Goal: Information Seeking & Learning: Learn about a topic

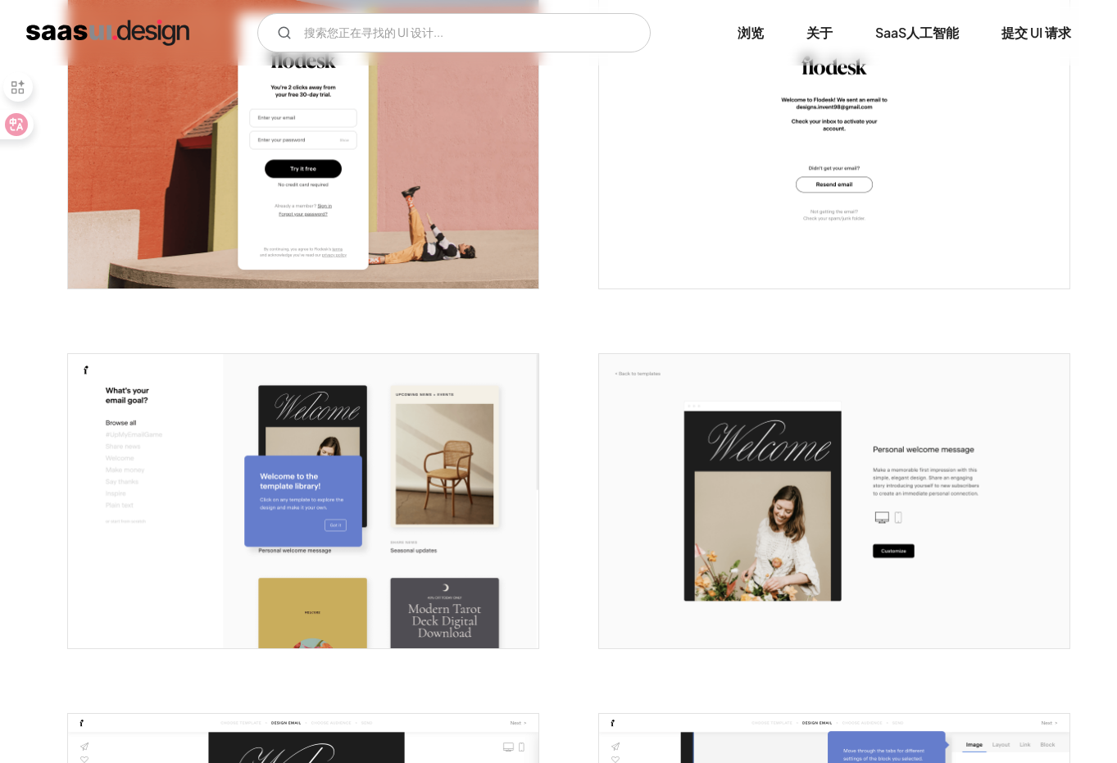
scroll to position [390, 0]
click at [336, 464] on img "打开灯箱" at bounding box center [303, 500] width 470 height 294
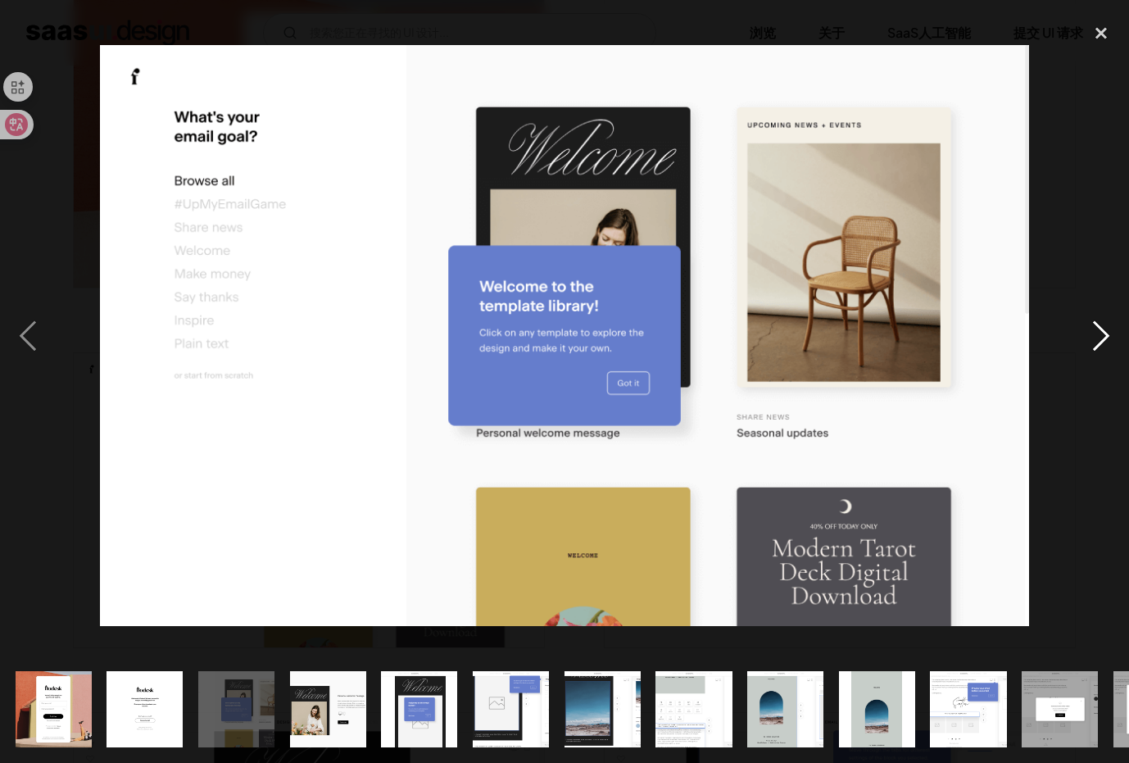
click at [1099, 324] on div "next image" at bounding box center [1101, 336] width 56 height 641
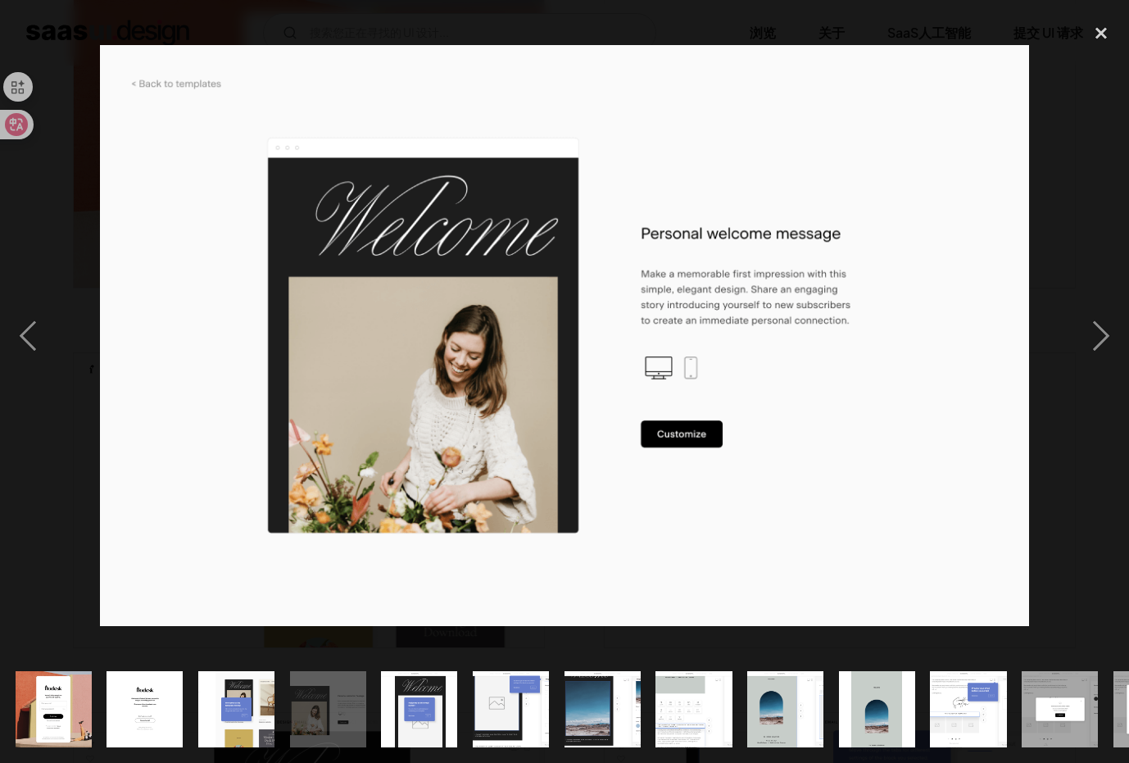
click at [837, 334] on img at bounding box center [564, 335] width 929 height 581
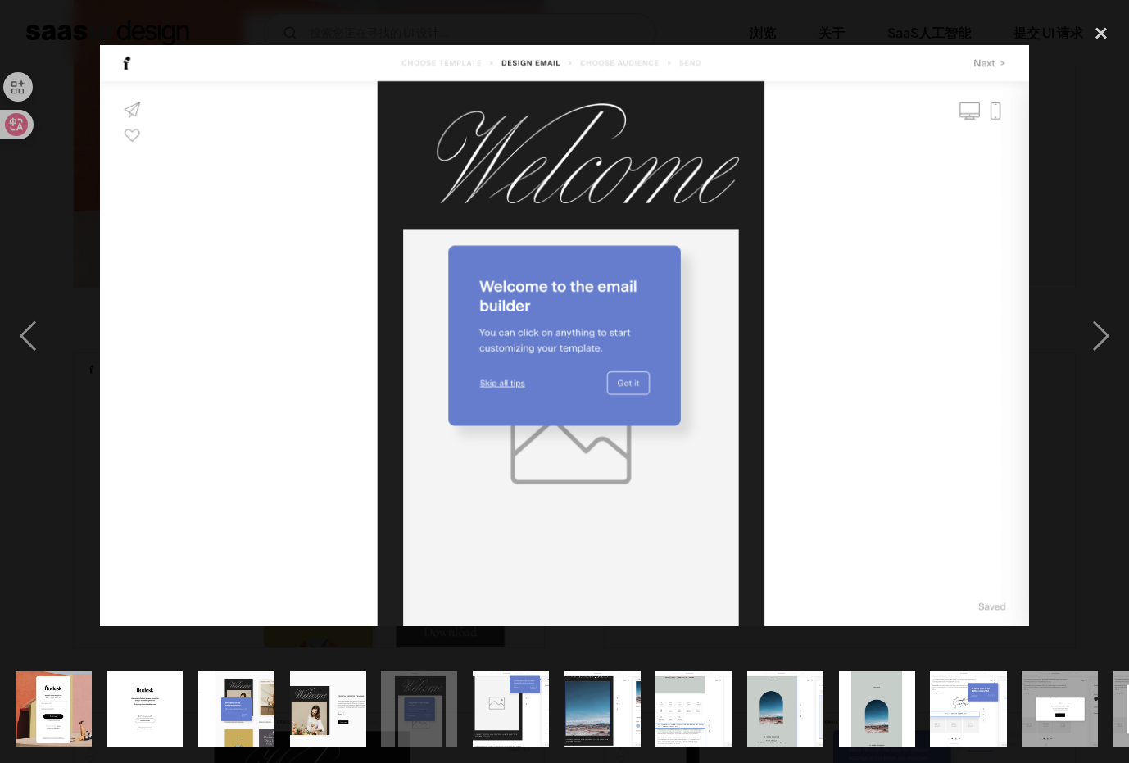
click at [688, 322] on img at bounding box center [564, 335] width 929 height 581
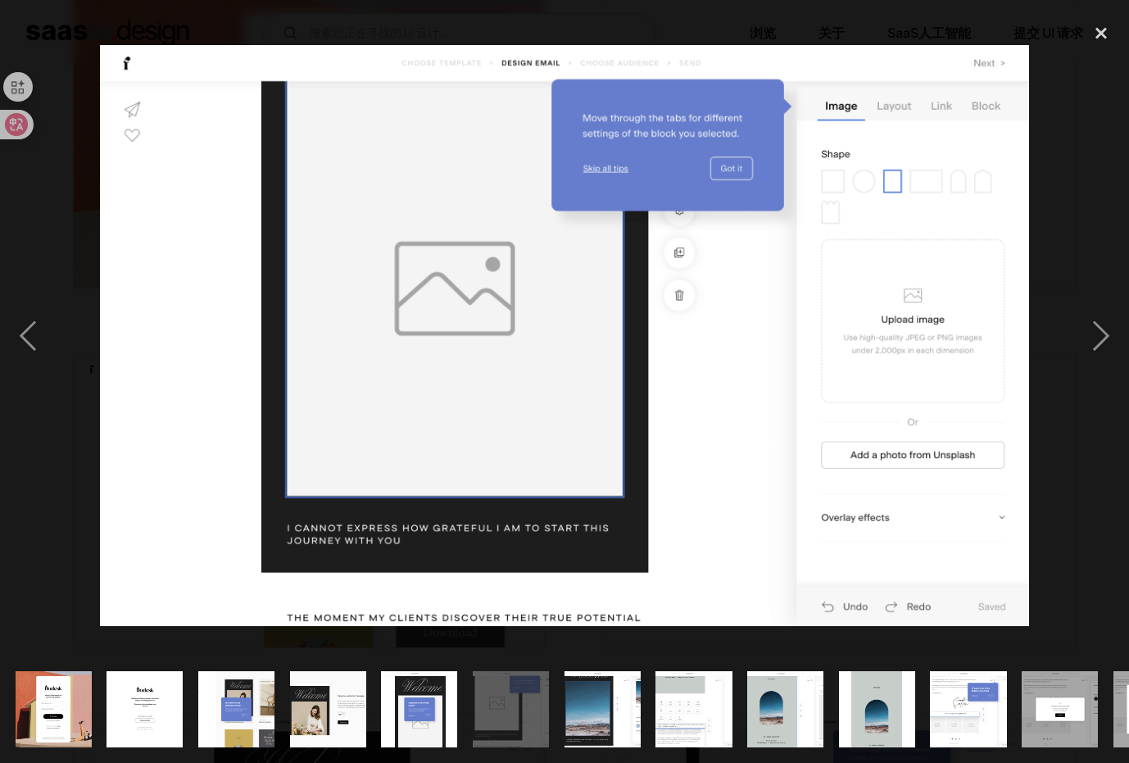
click at [1049, 116] on div at bounding box center [564, 336] width 1129 height 641
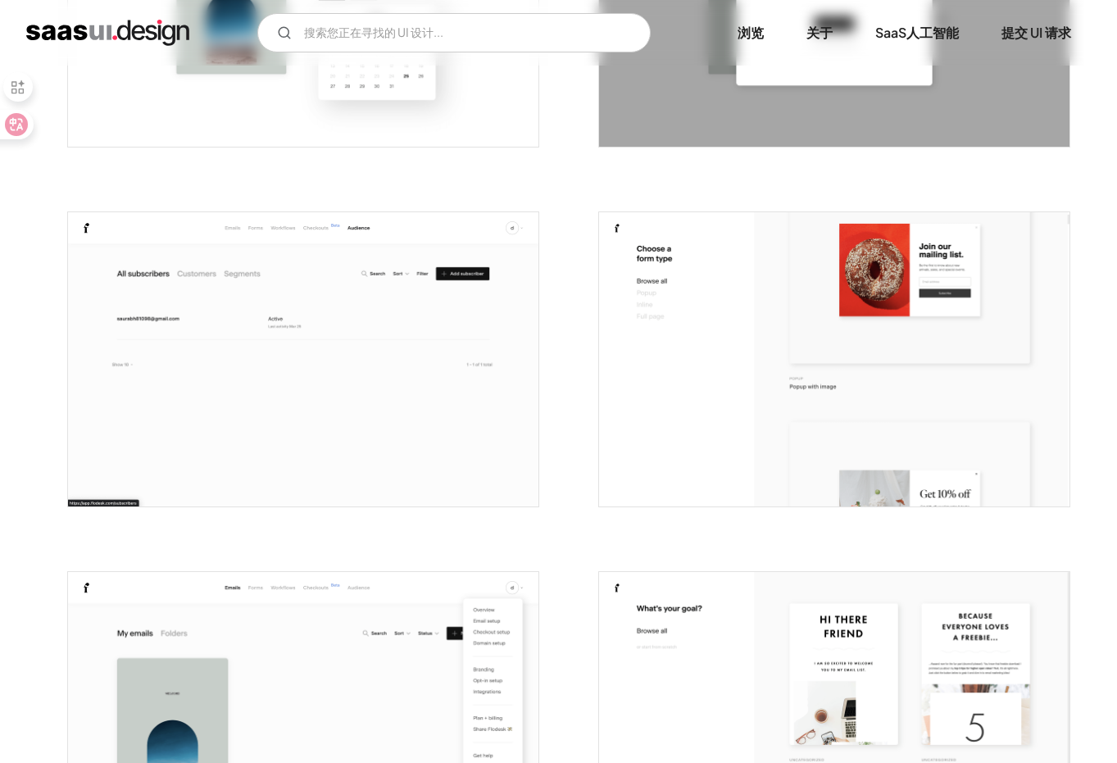
scroll to position [3152, 0]
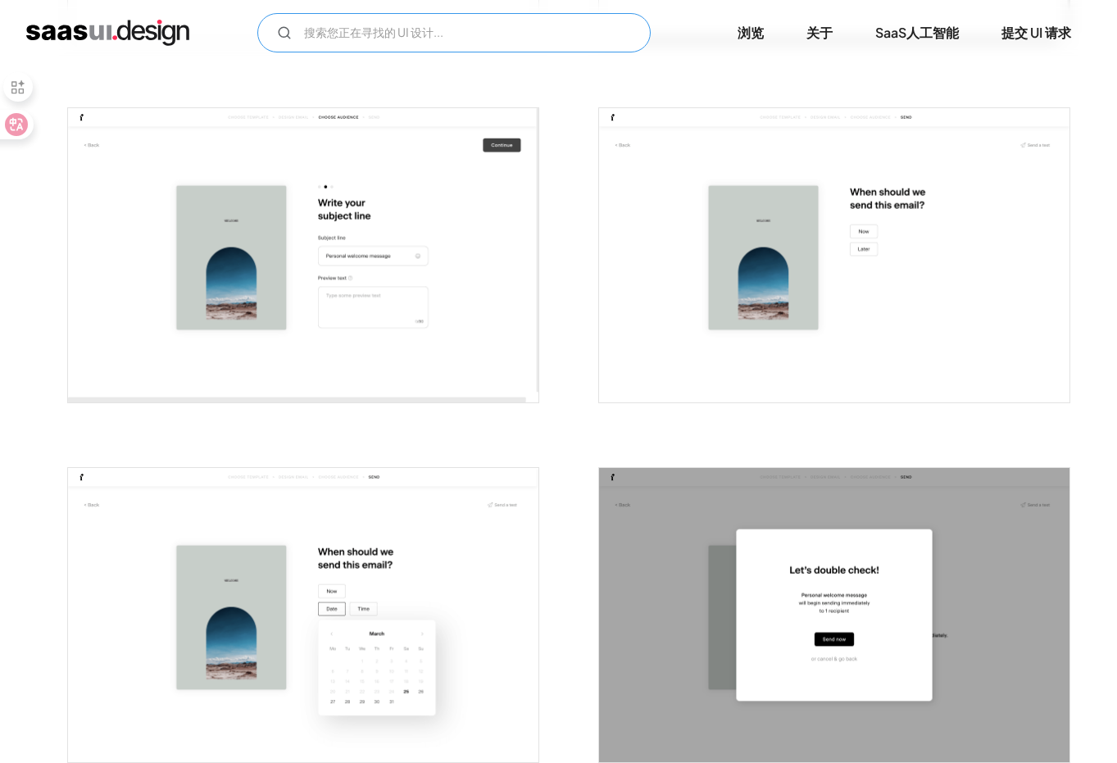
click at [420, 41] on input "电子邮件表格" at bounding box center [453, 32] width 393 height 39
click at [285, 34] on icon "电子邮件表格" at bounding box center [284, 32] width 15 height 15
click at [357, 44] on input "钉钉" at bounding box center [453, 32] width 393 height 39
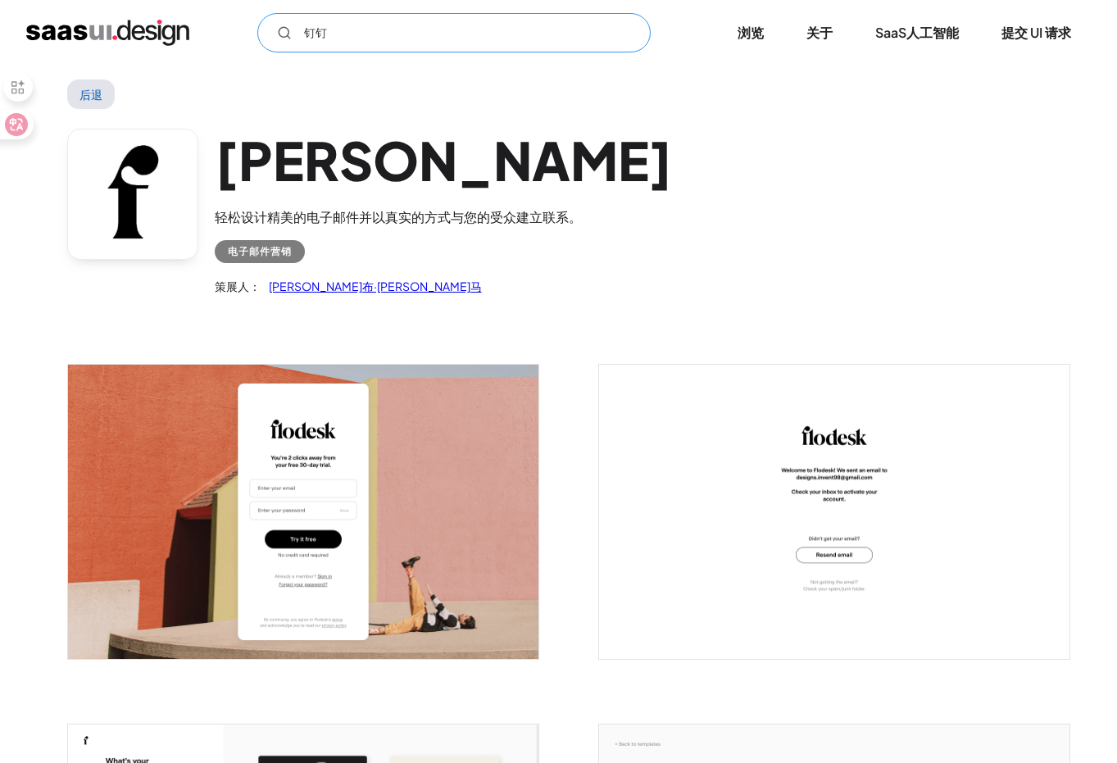
scroll to position [0, 0]
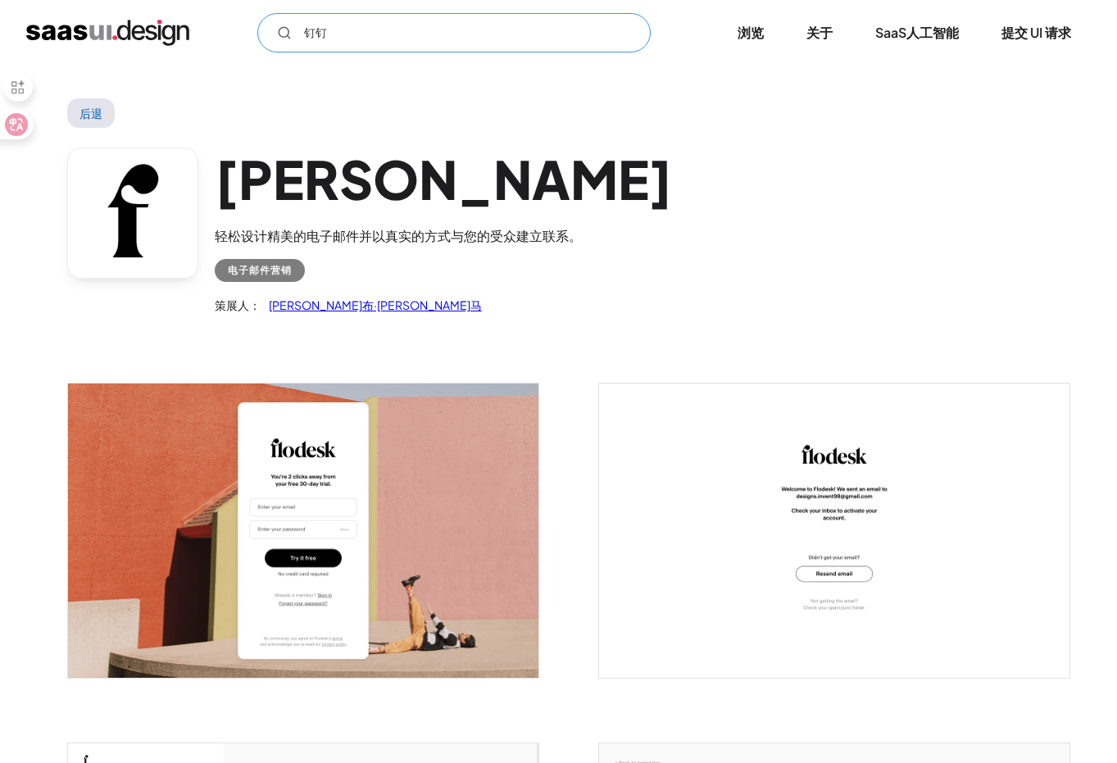
click at [379, 40] on input "钉钉" at bounding box center [453, 32] width 393 height 39
click at [283, 34] on icon "电子邮件表格" at bounding box center [284, 32] width 15 height 15
click at [353, 34] on input "钉钉" at bounding box center [453, 32] width 393 height 39
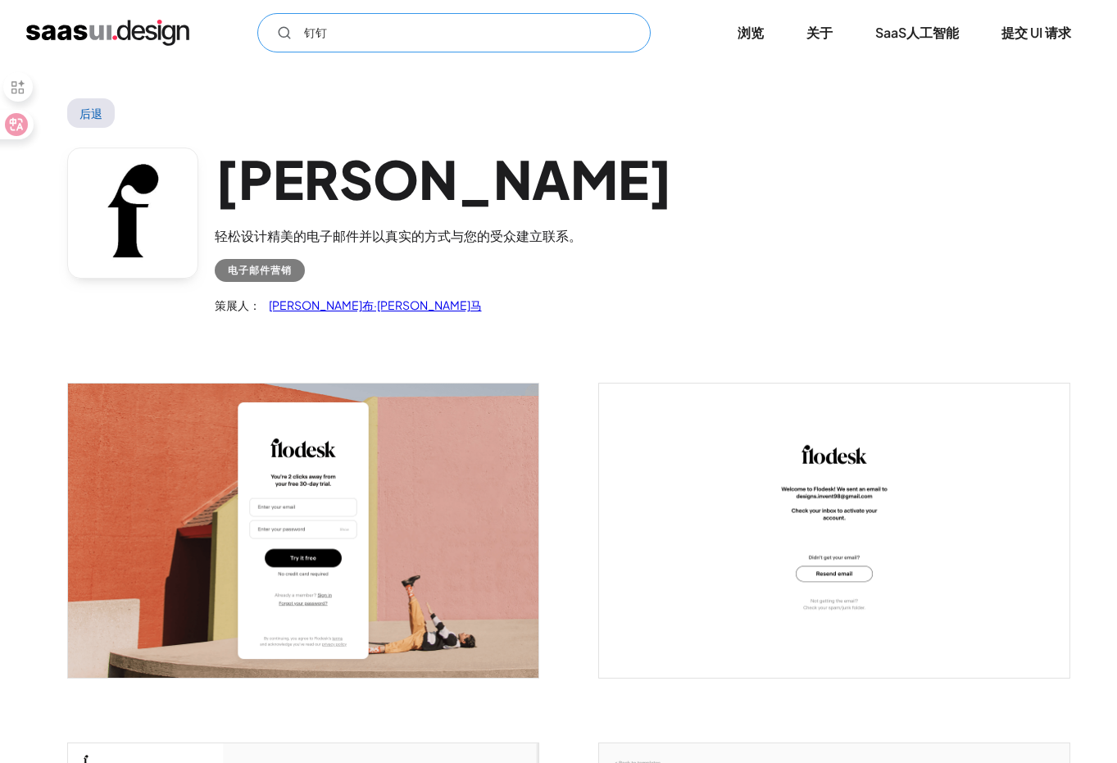
type input "钉钉"
click at [84, 112] on font "后退" at bounding box center [90, 113] width 23 height 15
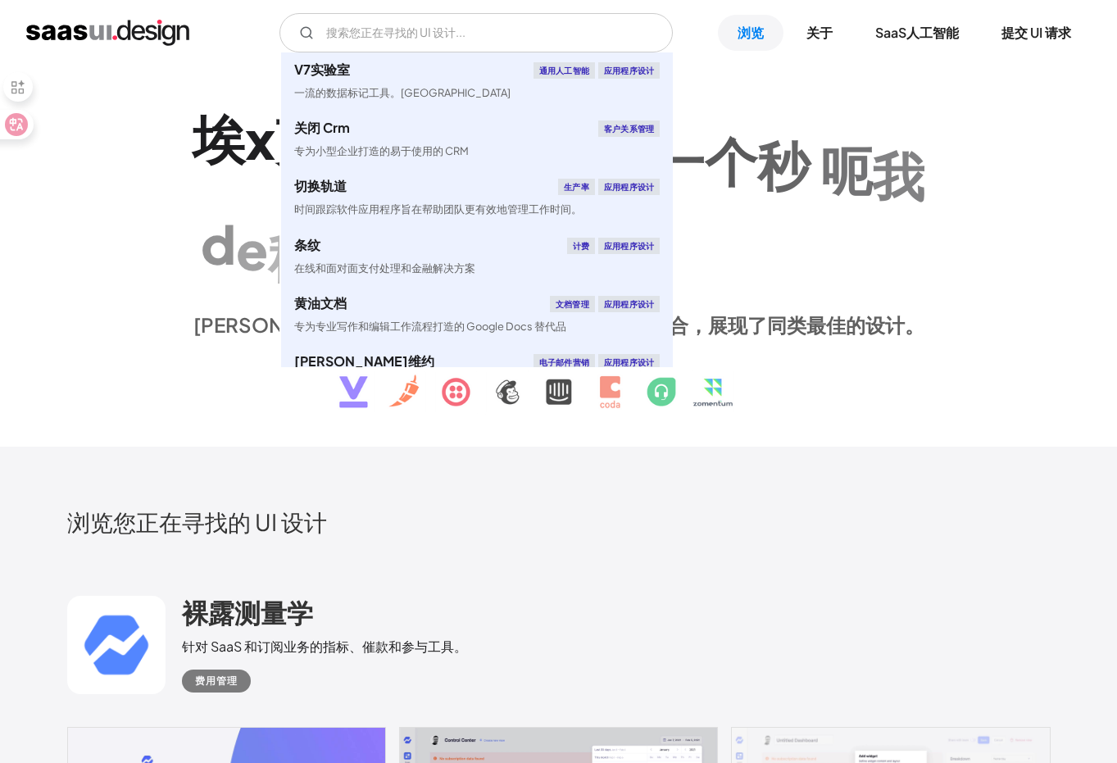
scroll to position [1056, 0]
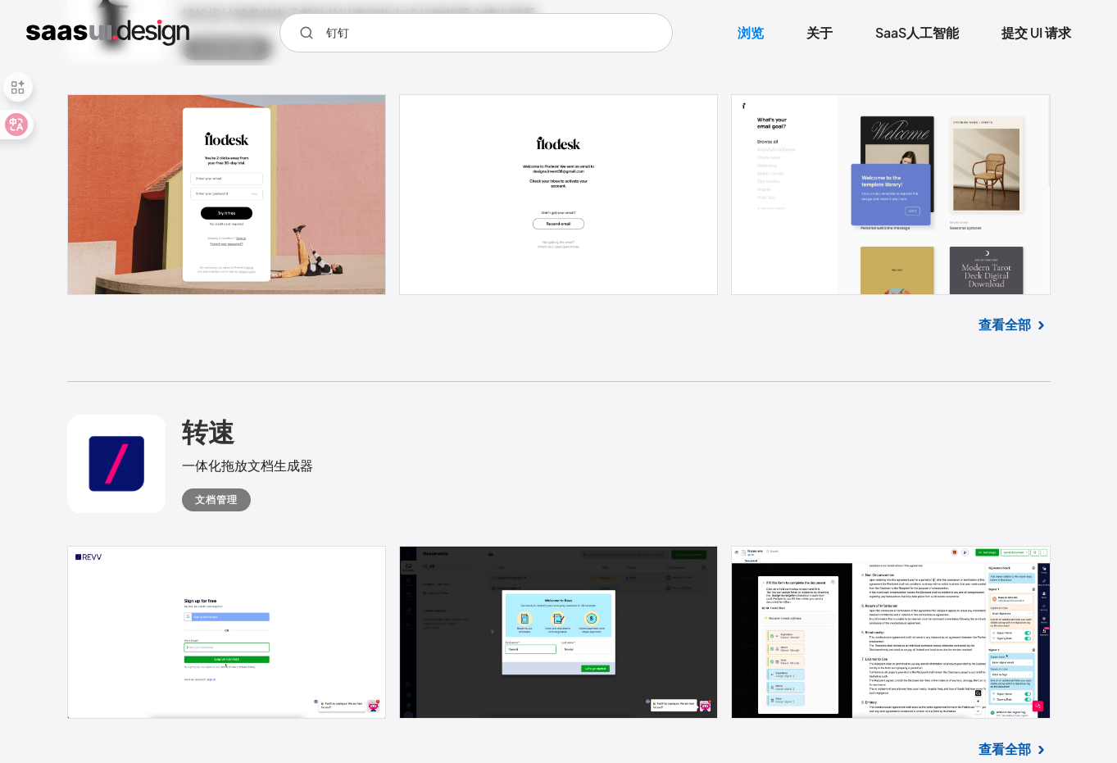
type input "钉钉"
click at [526, 393] on div "转速 一体化拖放文档生成器 文档管理" at bounding box center [558, 464] width 983 height 164
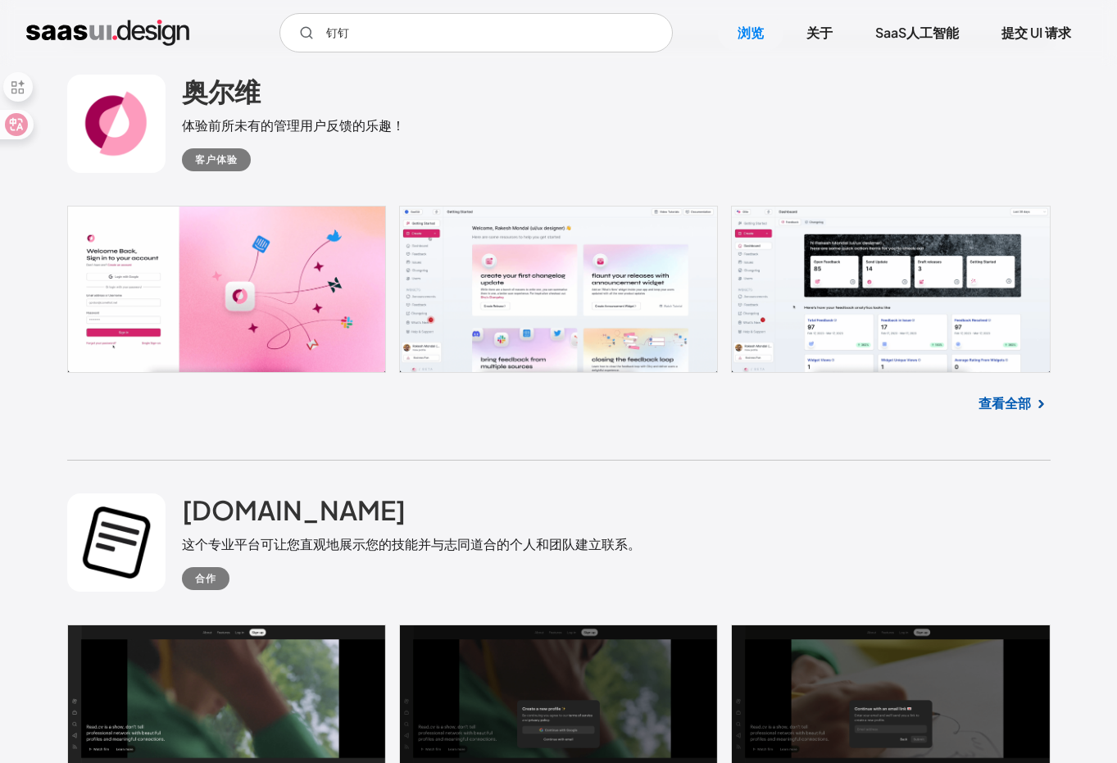
scroll to position [3523, 0]
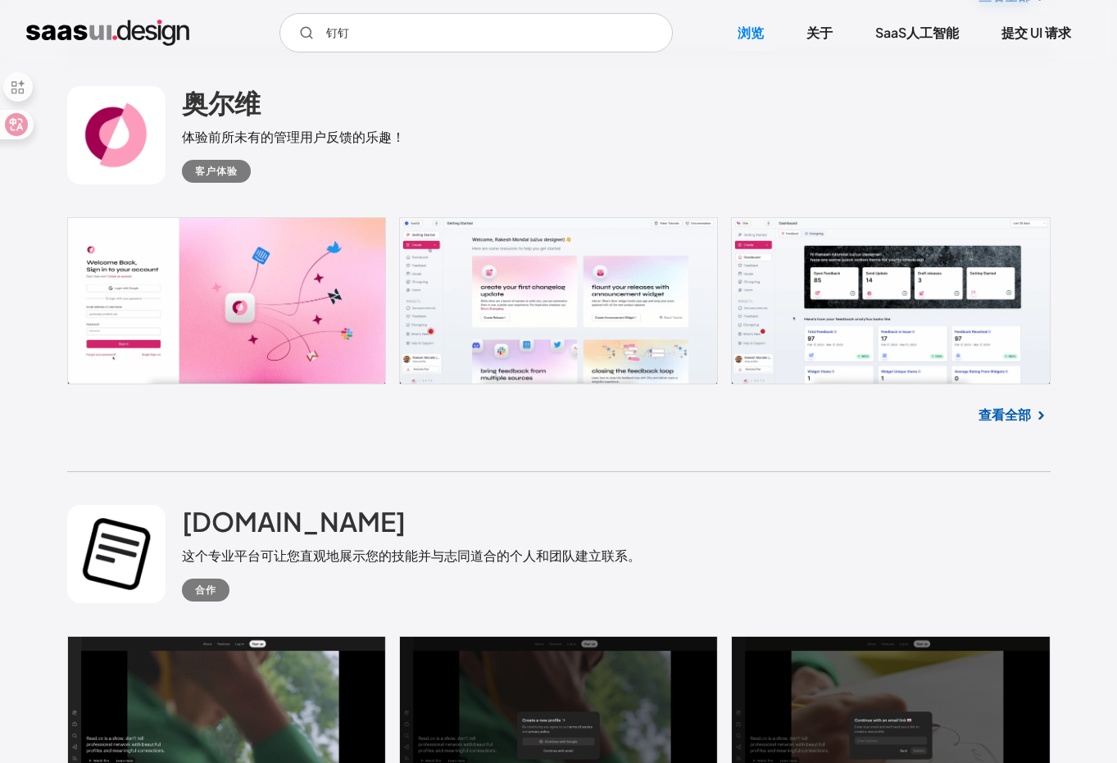
click at [542, 279] on link at bounding box center [558, 300] width 983 height 167
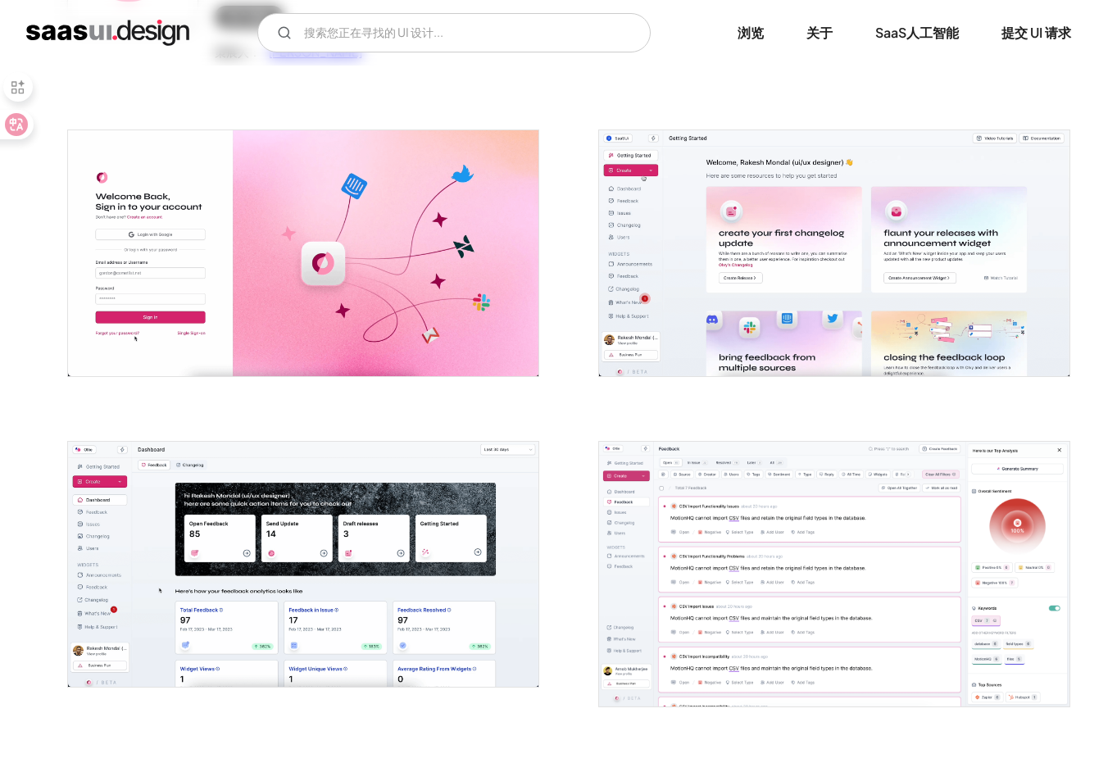
scroll to position [263, 0]
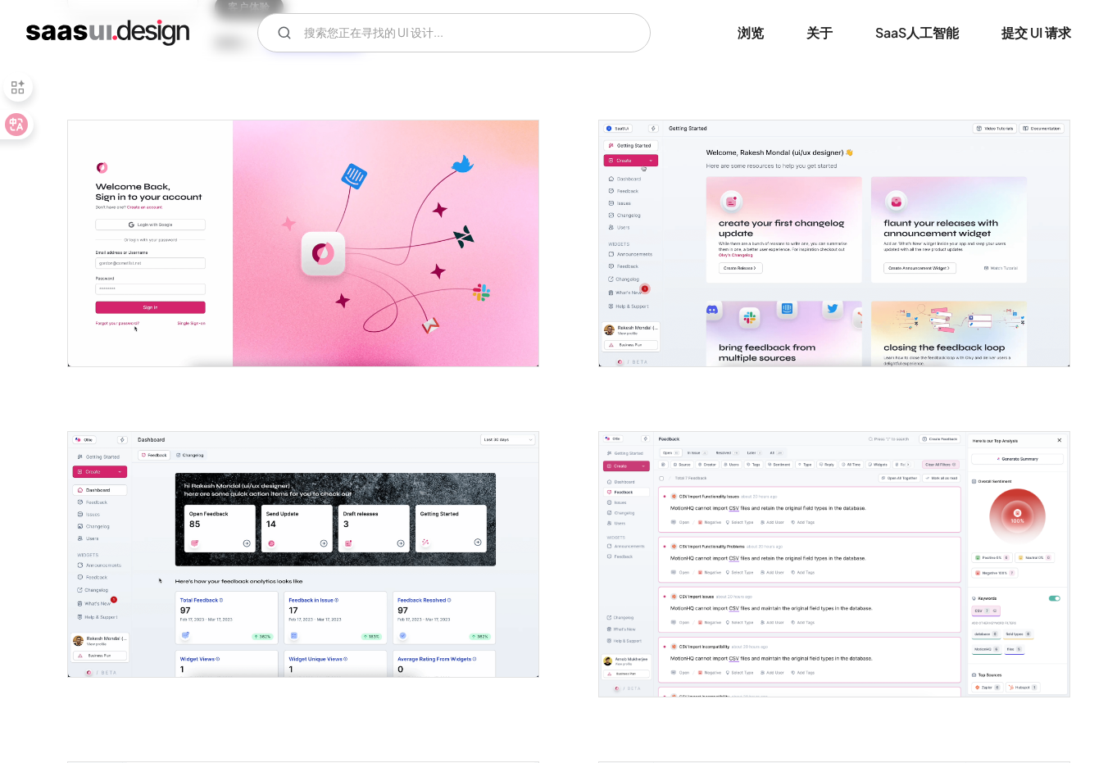
click at [782, 188] on img "打开灯箱" at bounding box center [834, 242] width 470 height 245
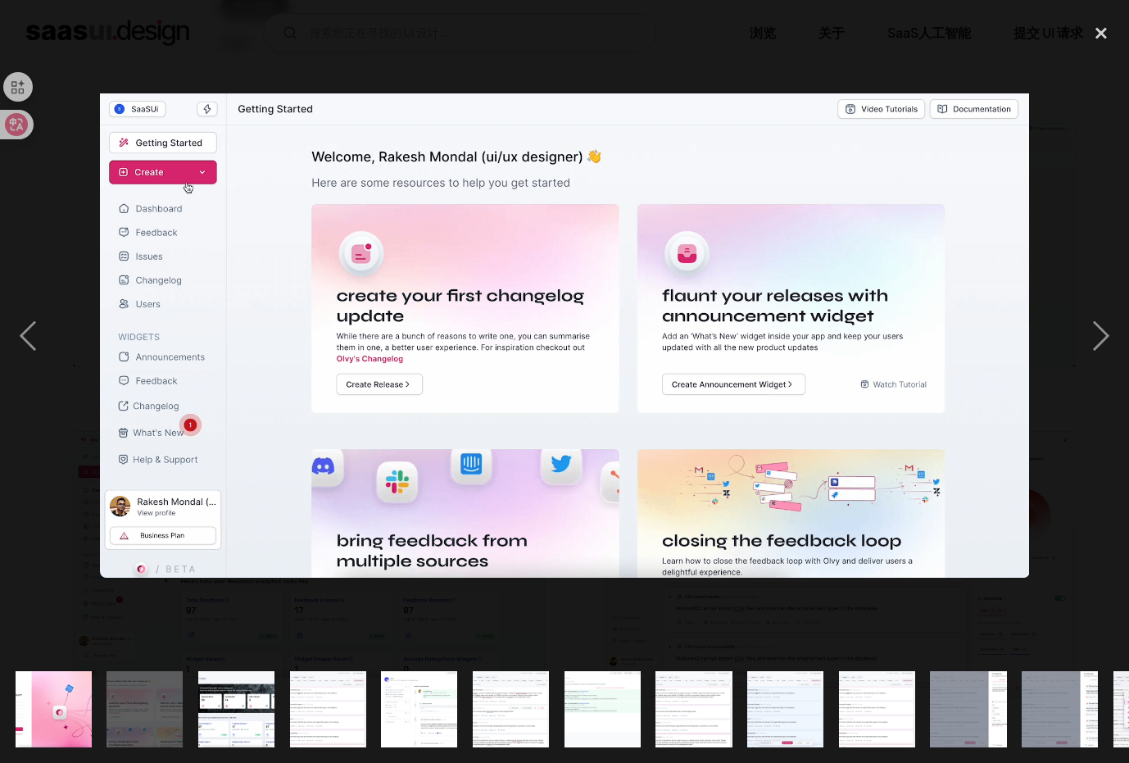
click at [668, 84] on div at bounding box center [564, 336] width 1129 height 641
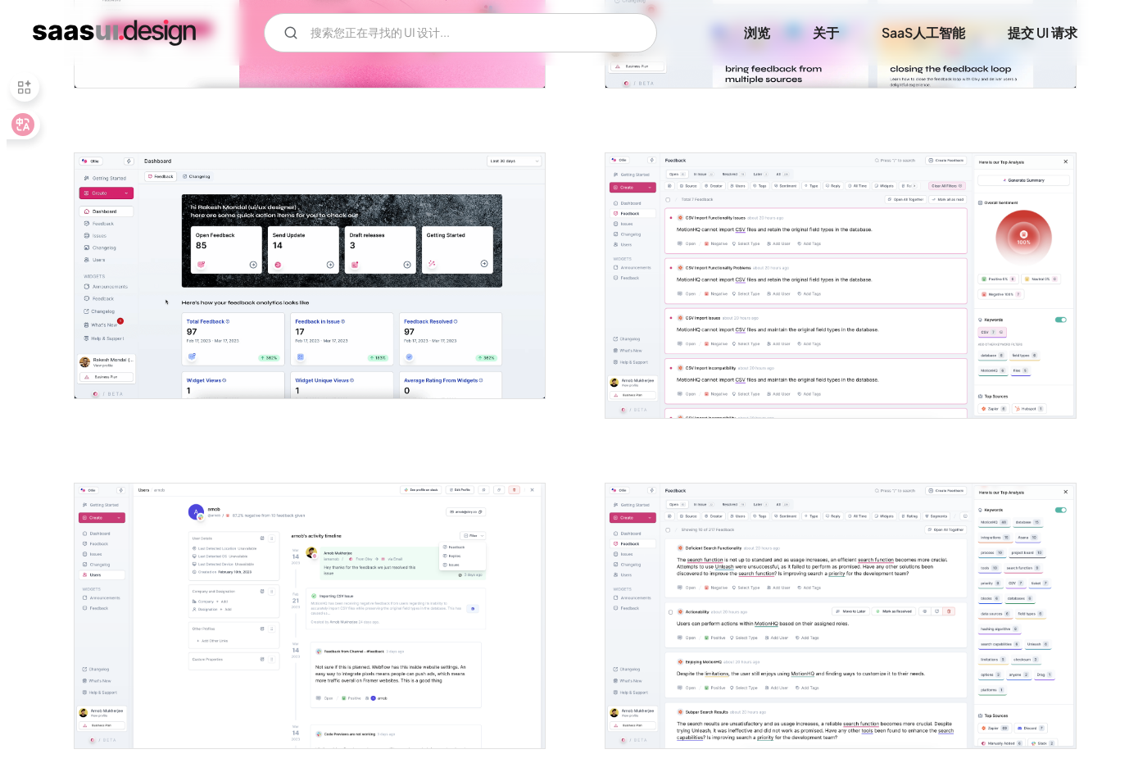
scroll to position [539, 0]
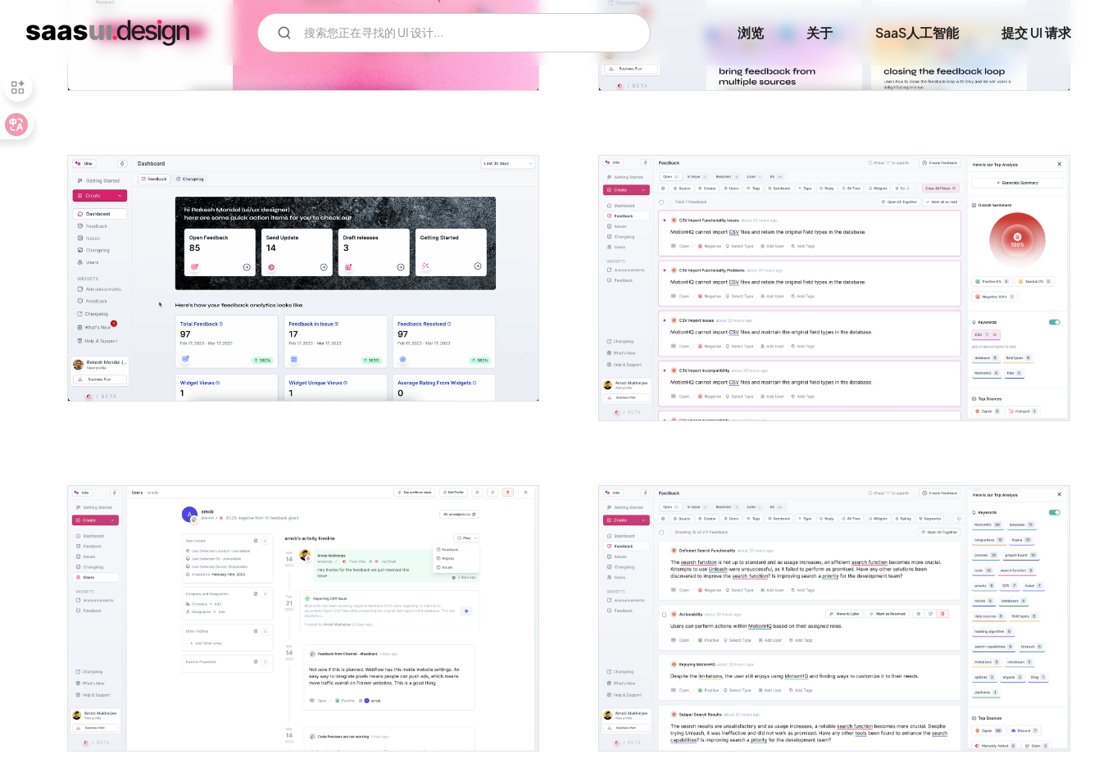
click at [420, 326] on img "打开灯箱" at bounding box center [303, 278] width 470 height 245
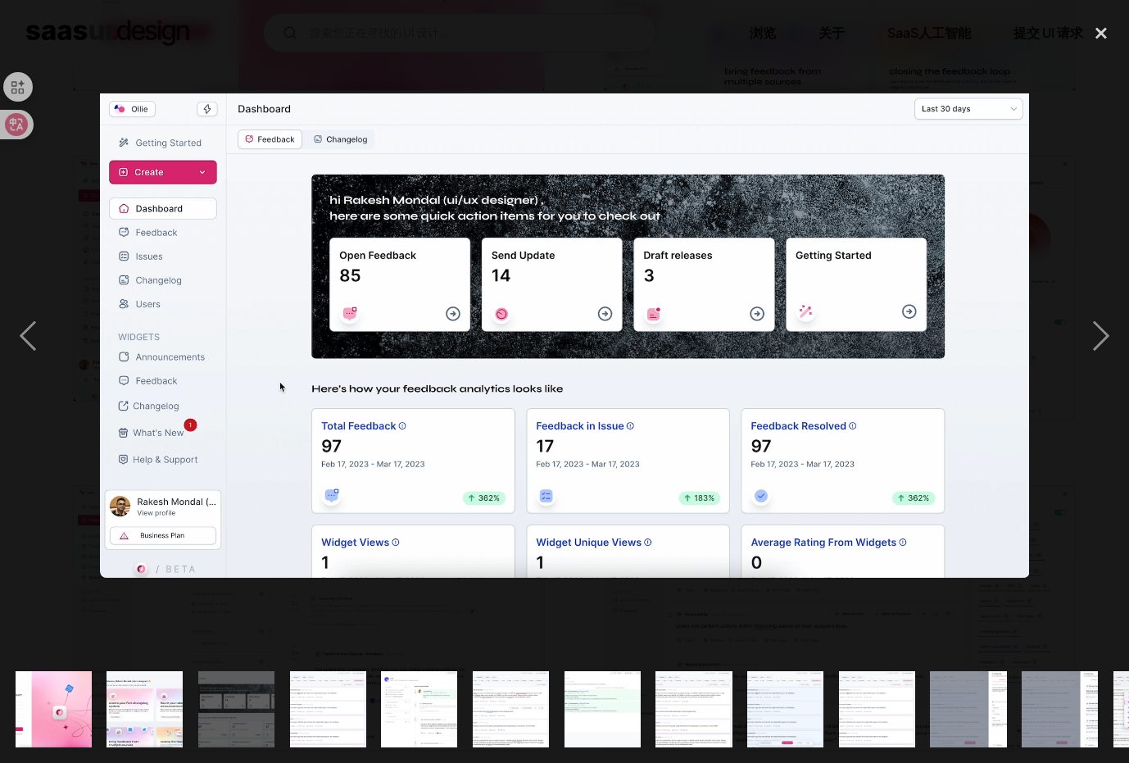
click at [592, 86] on div at bounding box center [564, 336] width 1129 height 641
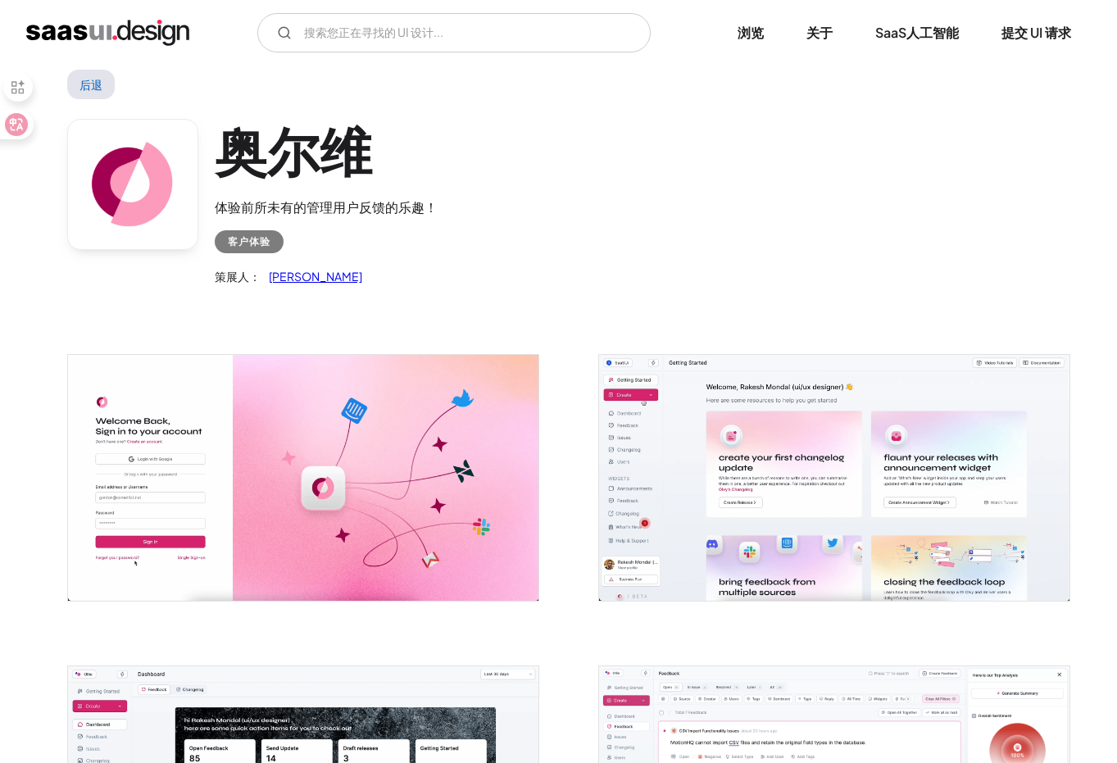
scroll to position [0, 0]
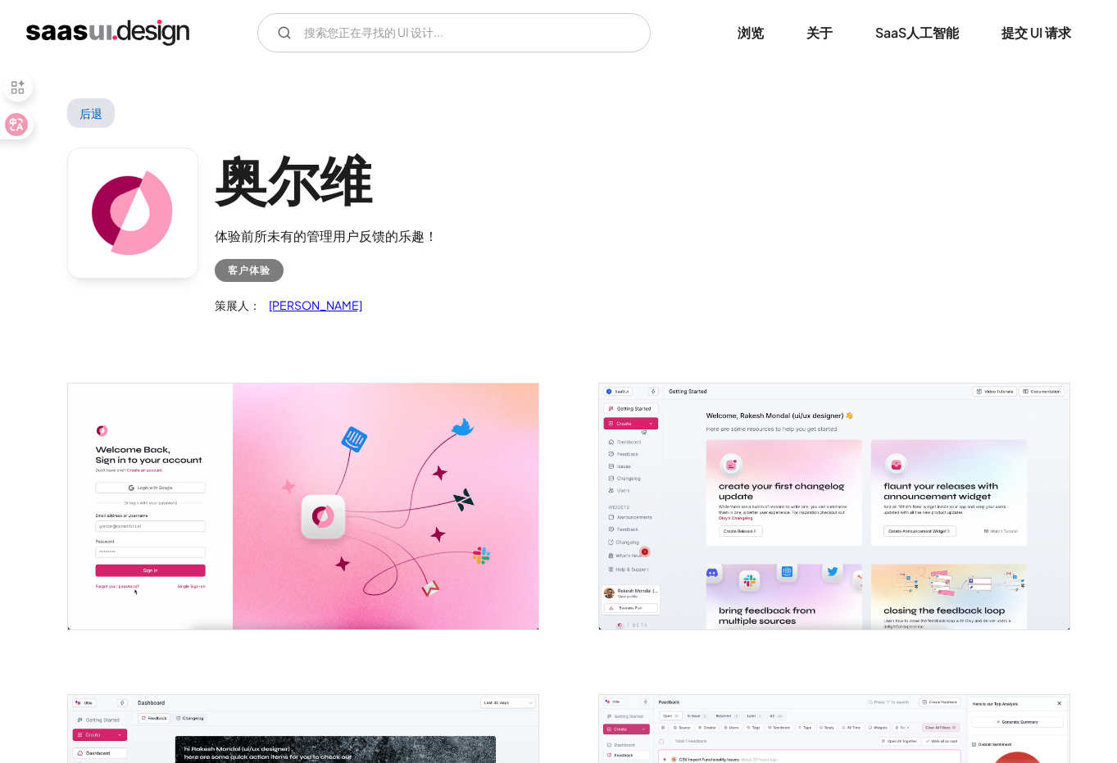
click at [103, 130] on div "奥尔维 体验前所未有的管理用户反馈的乐趣！ 客户体验 策展人： 拉凯什" at bounding box center [558, 235] width 983 height 214
click at [93, 101] on link "后退" at bounding box center [91, 112] width 48 height 29
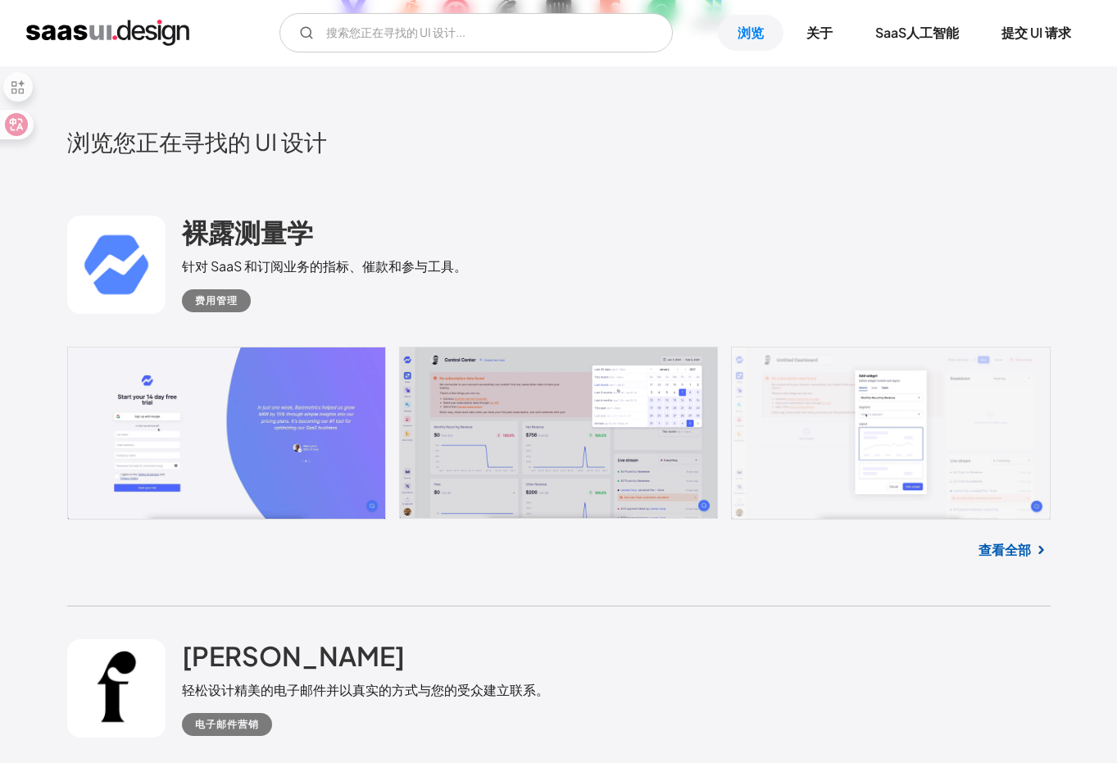
scroll to position [353, 0]
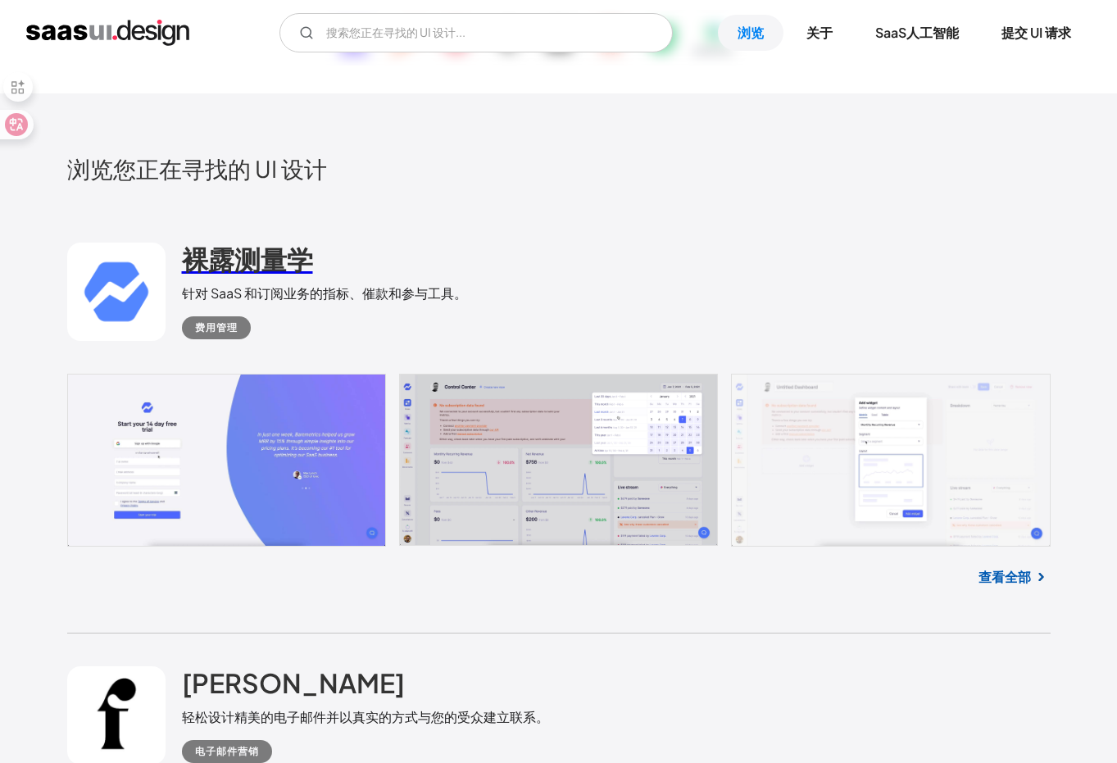
click at [267, 252] on font "裸露测量学" at bounding box center [247, 259] width 131 height 33
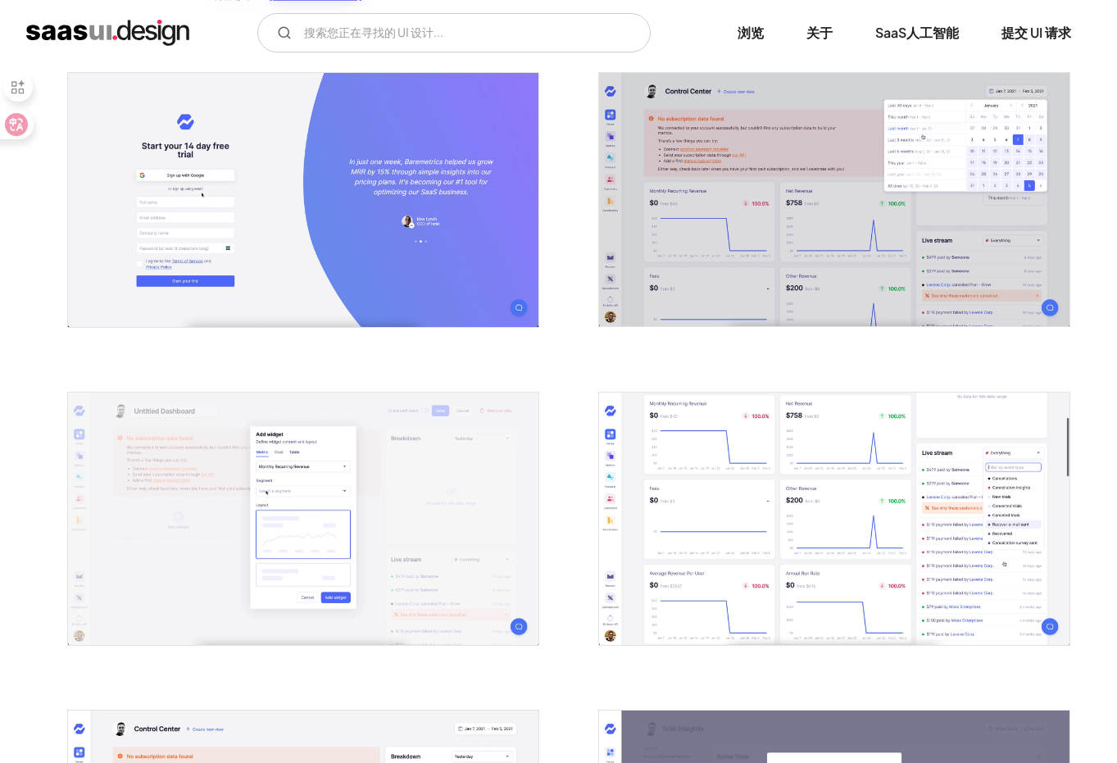
scroll to position [311, 0]
click at [841, 479] on img "打开灯箱" at bounding box center [834, 518] width 470 height 253
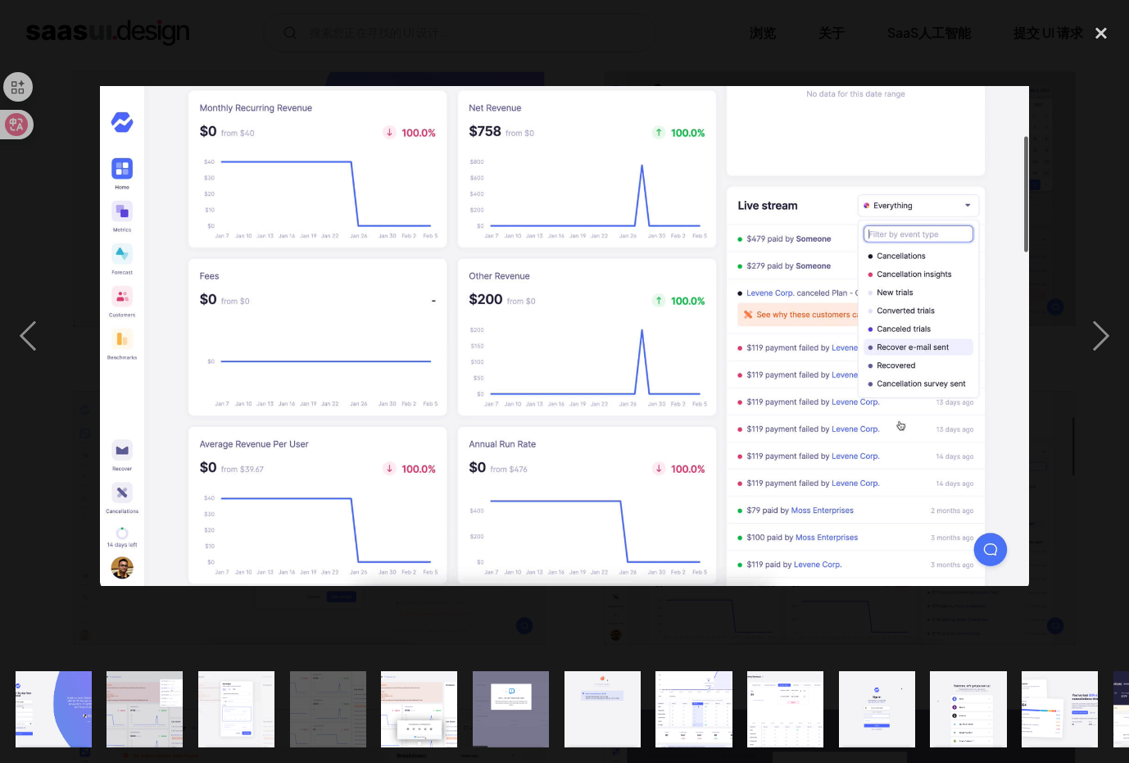
click at [503, 328] on img at bounding box center [564, 336] width 929 height 500
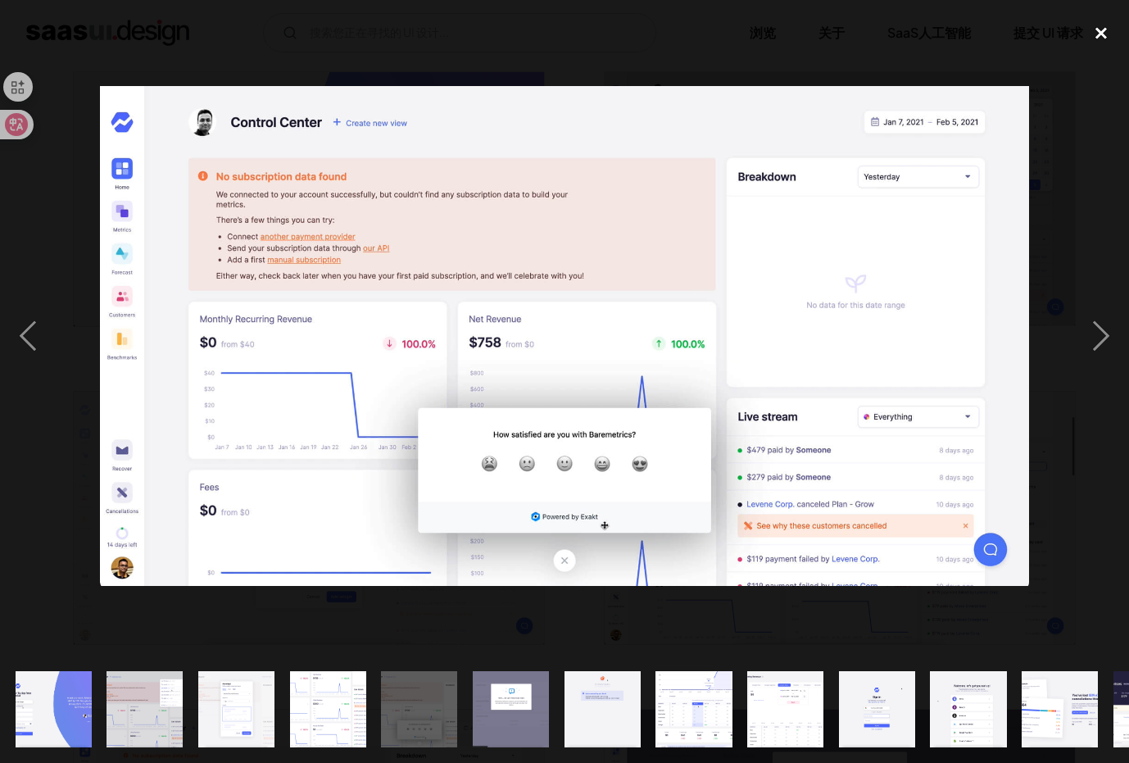
click at [1091, 39] on div "close lightbox" at bounding box center [1101, 34] width 56 height 36
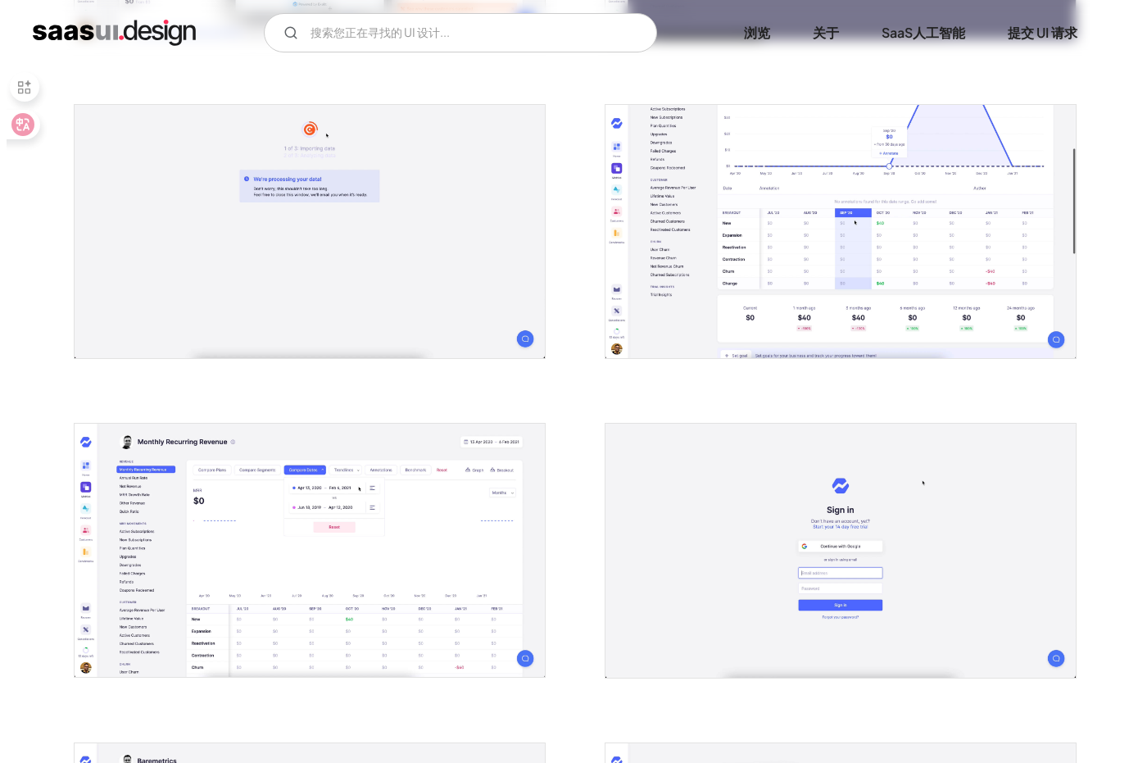
scroll to position [1533, 0]
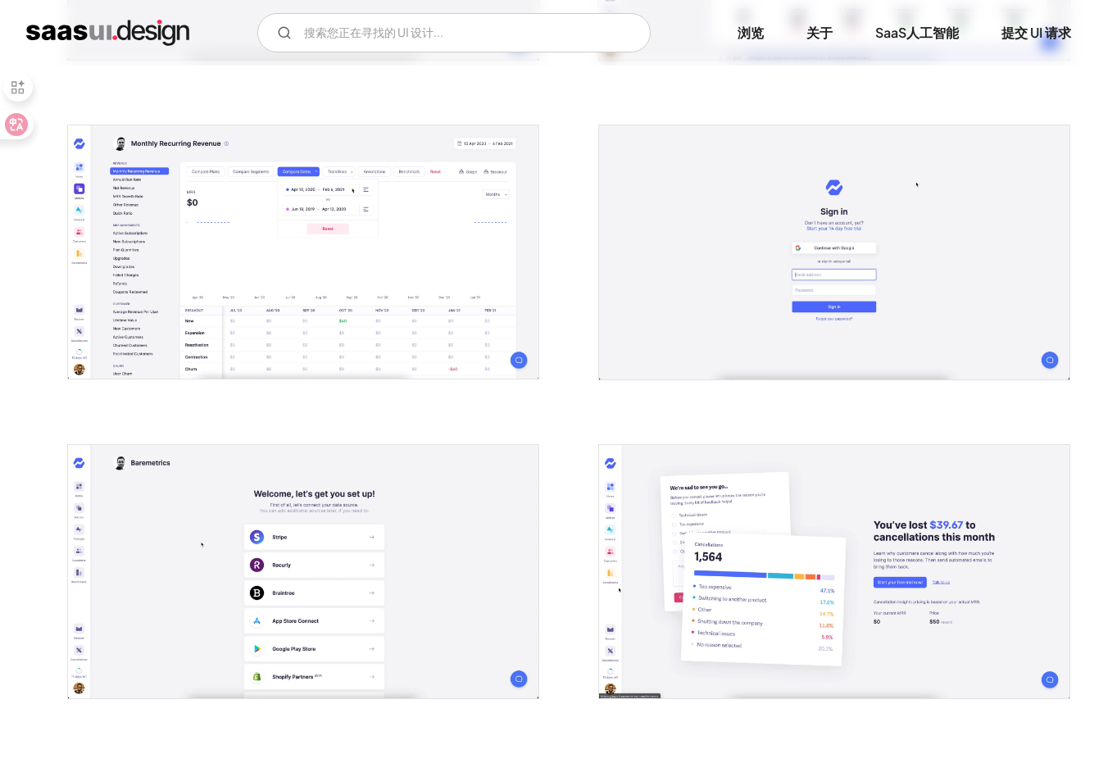
click at [445, 524] on img "打开灯箱" at bounding box center [303, 571] width 470 height 253
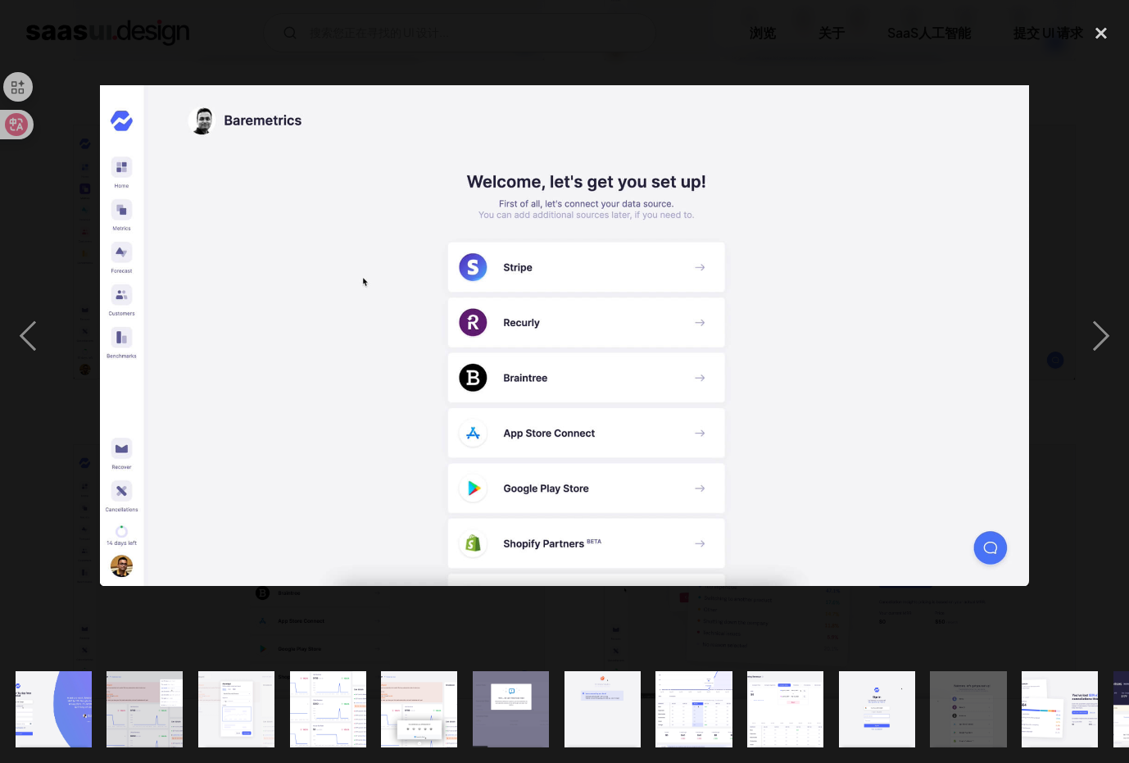
click at [737, 243] on img at bounding box center [564, 335] width 929 height 501
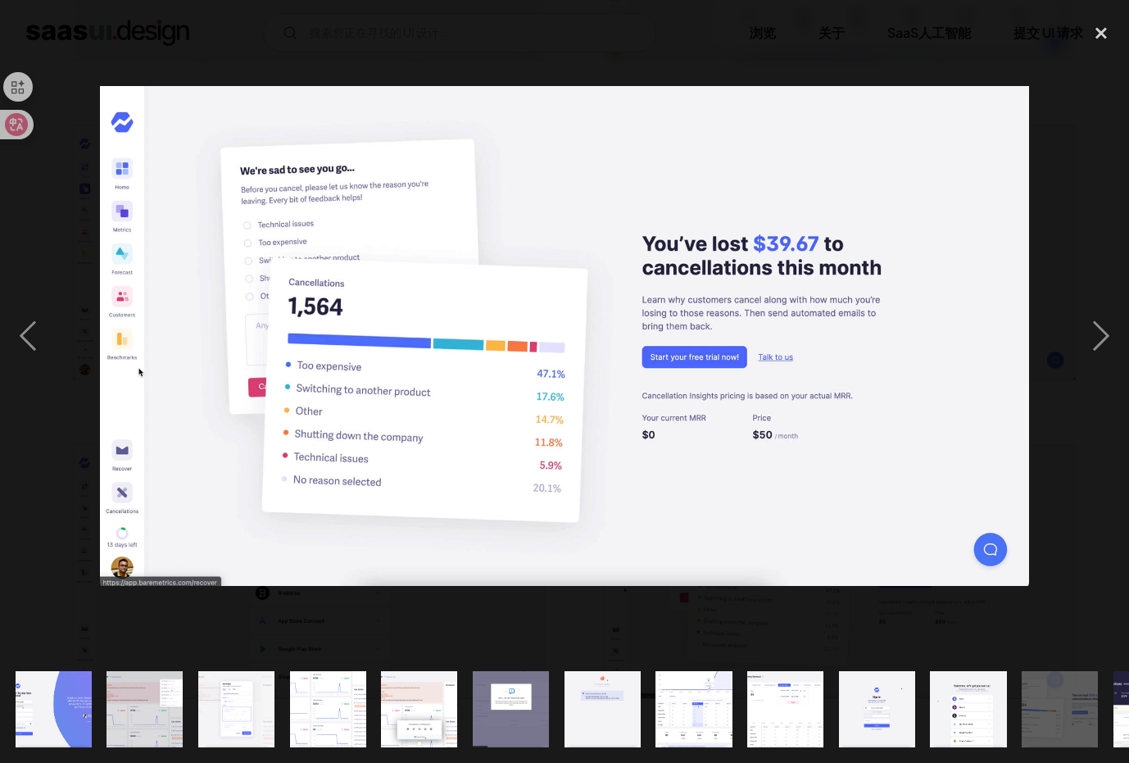
click at [1013, 102] on img at bounding box center [564, 336] width 929 height 500
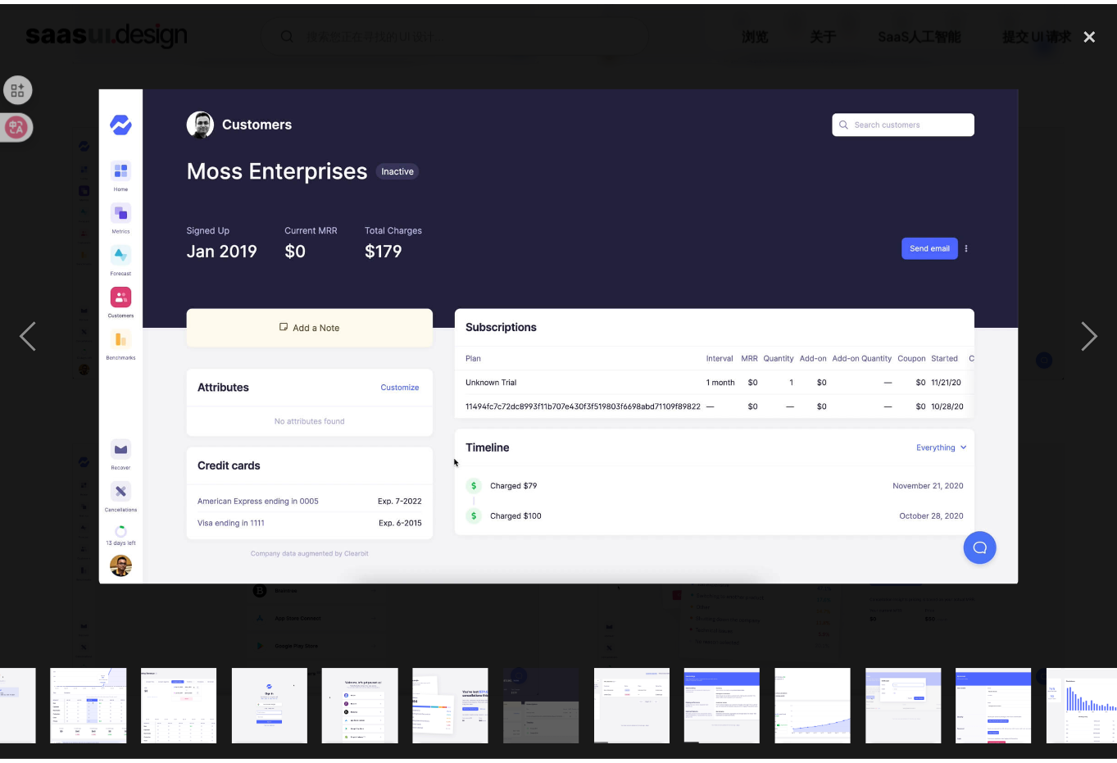
scroll to position [0, 625]
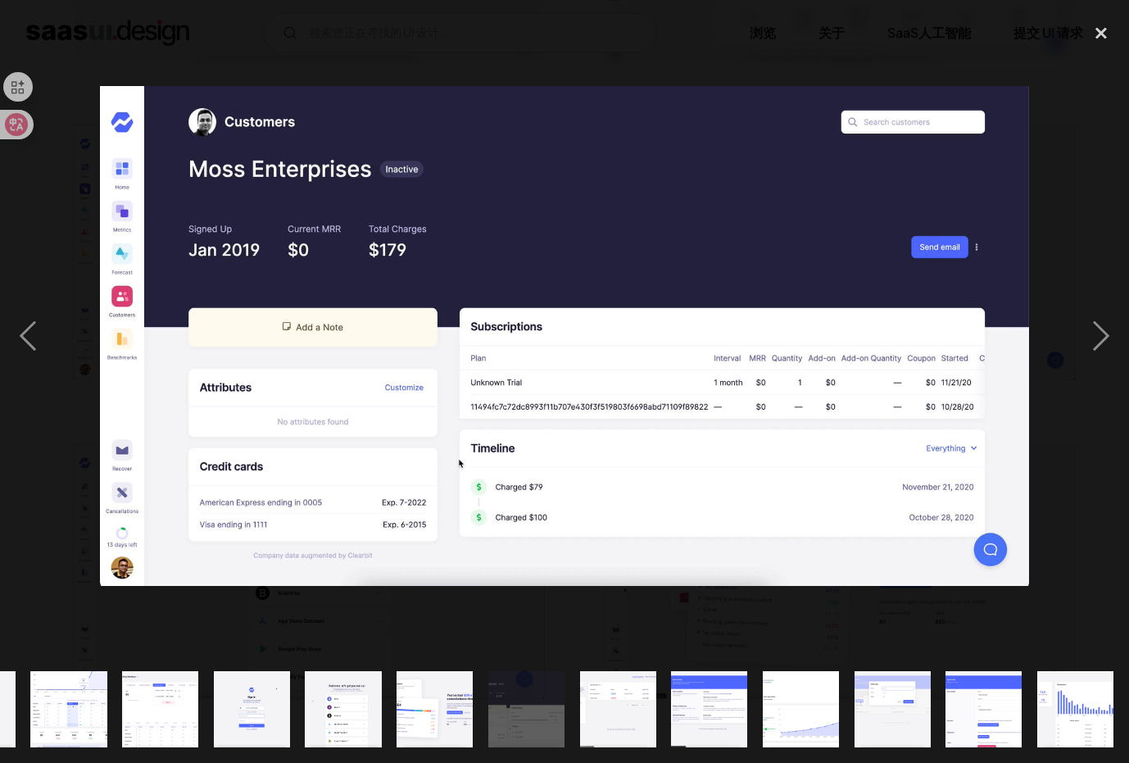
click at [1025, 171] on img at bounding box center [564, 336] width 929 height 500
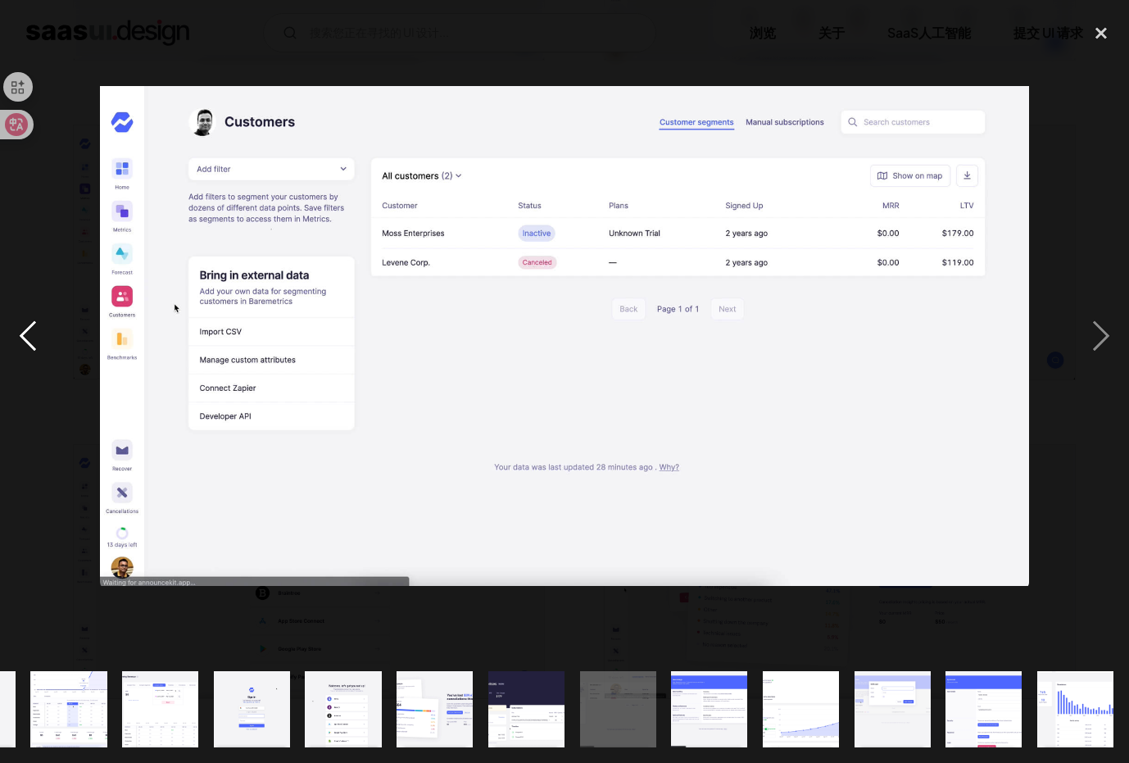
click at [51, 331] on div "previous image" at bounding box center [28, 336] width 56 height 641
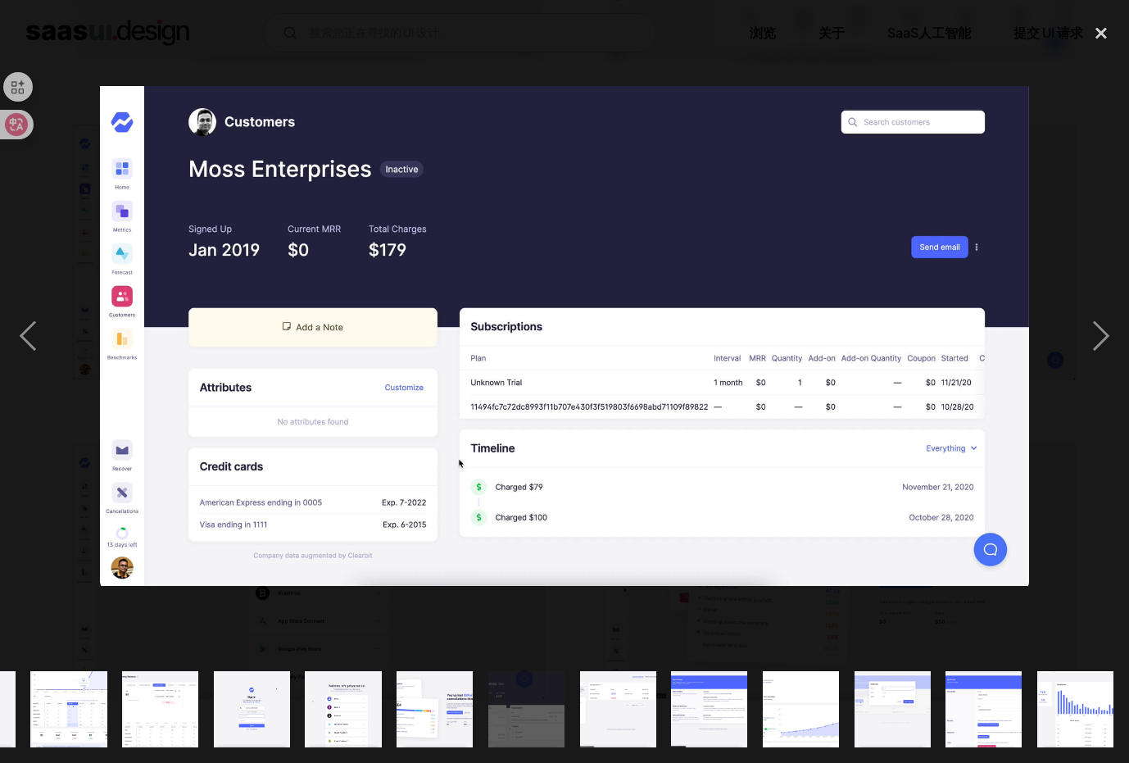
click at [286, 199] on img at bounding box center [564, 336] width 929 height 500
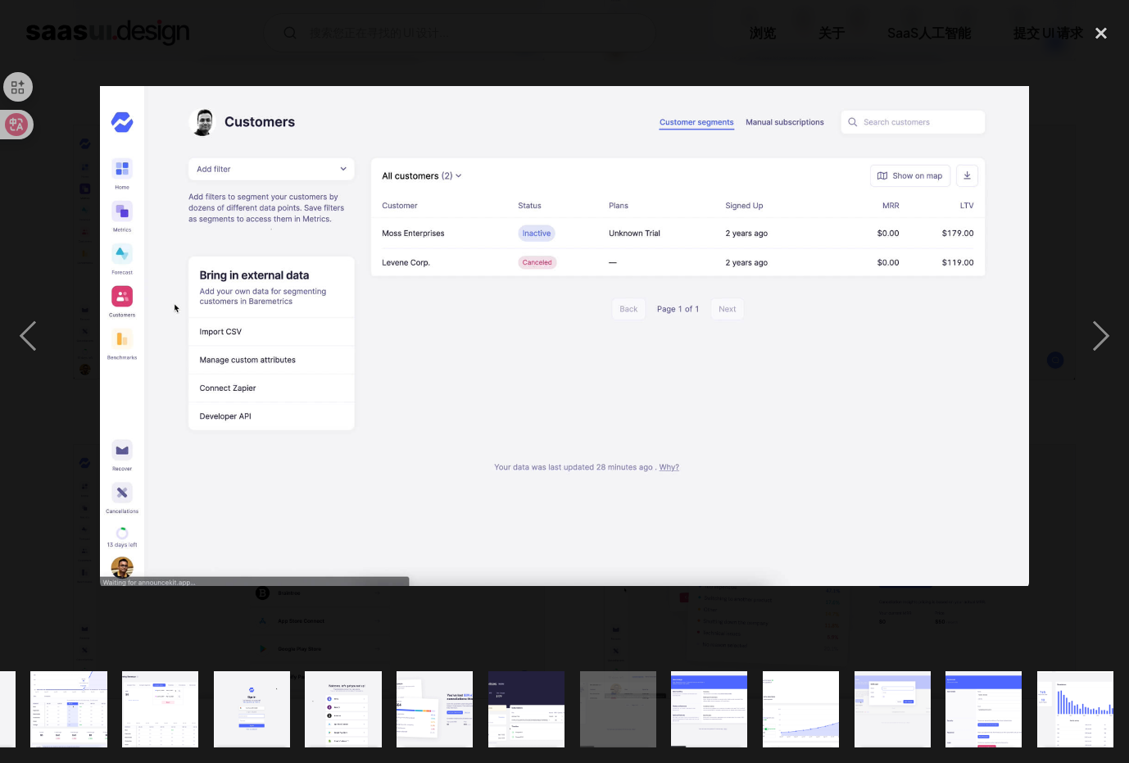
click at [819, 57] on div at bounding box center [564, 336] width 1129 height 641
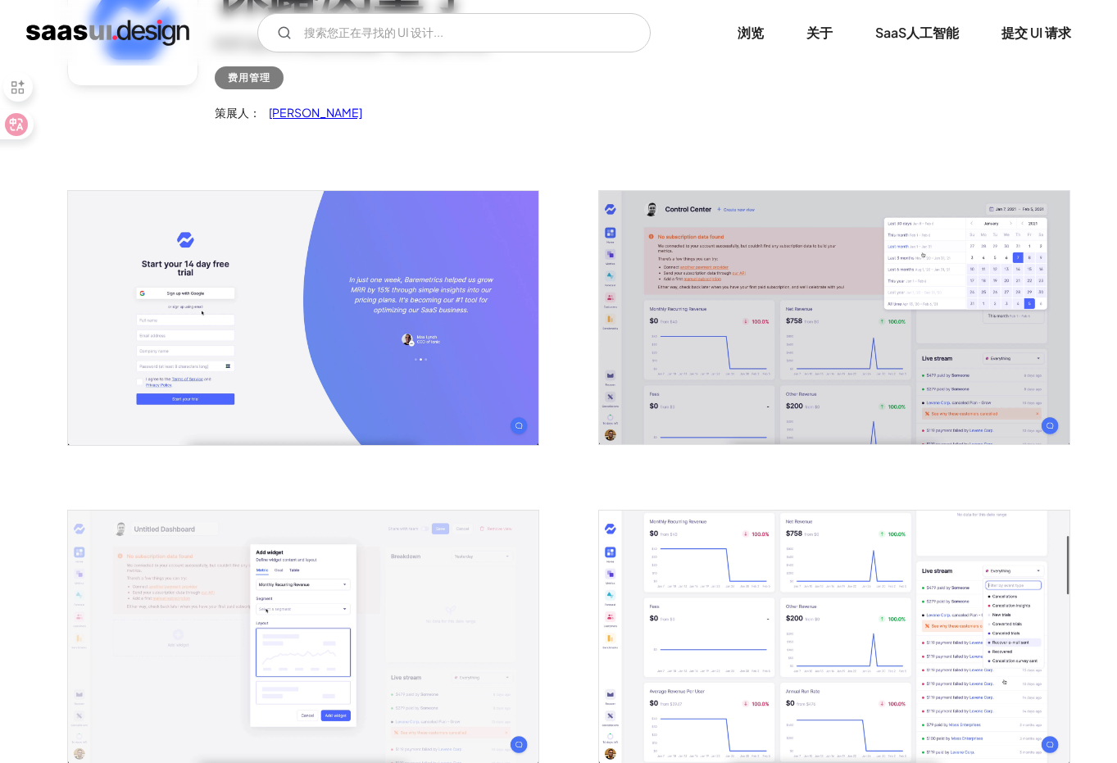
scroll to position [0, 0]
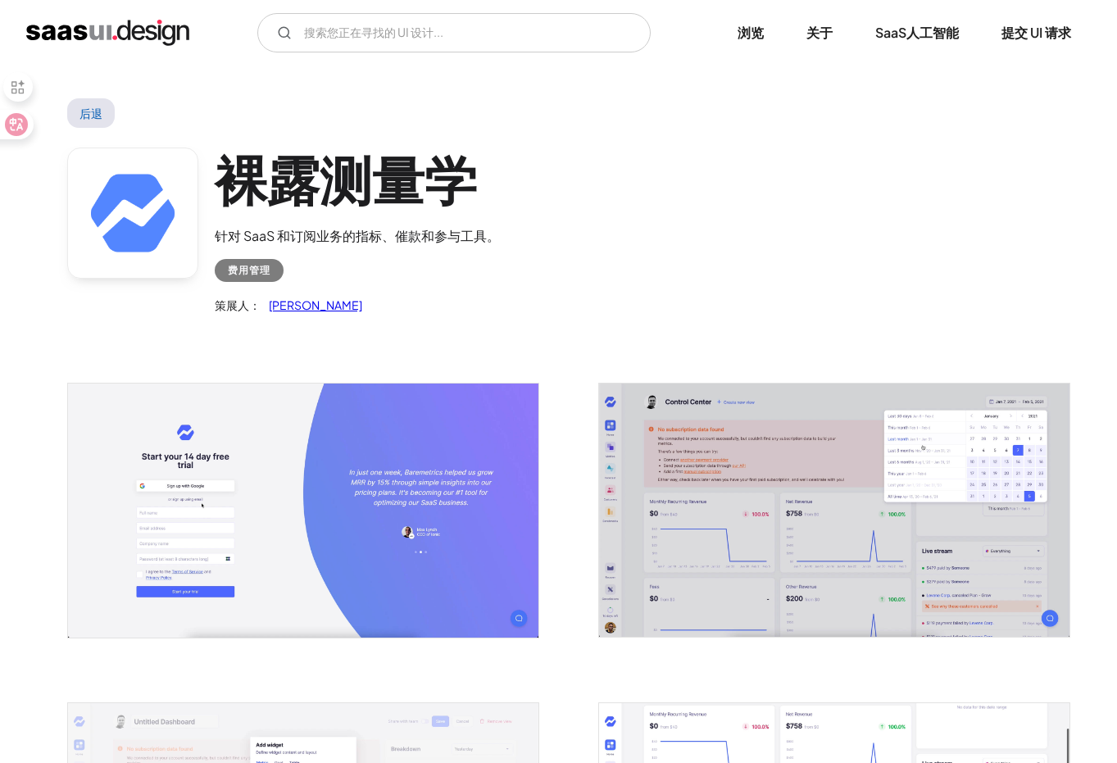
drag, startPoint x: 134, startPoint y: 129, endPoint x: 101, endPoint y: 126, distance: 32.9
click at [133, 129] on div "裸露测量学 针对 SaaS 和订阅业务的指标、催款和参与工具。 费用管理 策展人： 拉凯什" at bounding box center [558, 235] width 983 height 214
click at [93, 125] on link "后退" at bounding box center [91, 112] width 48 height 29
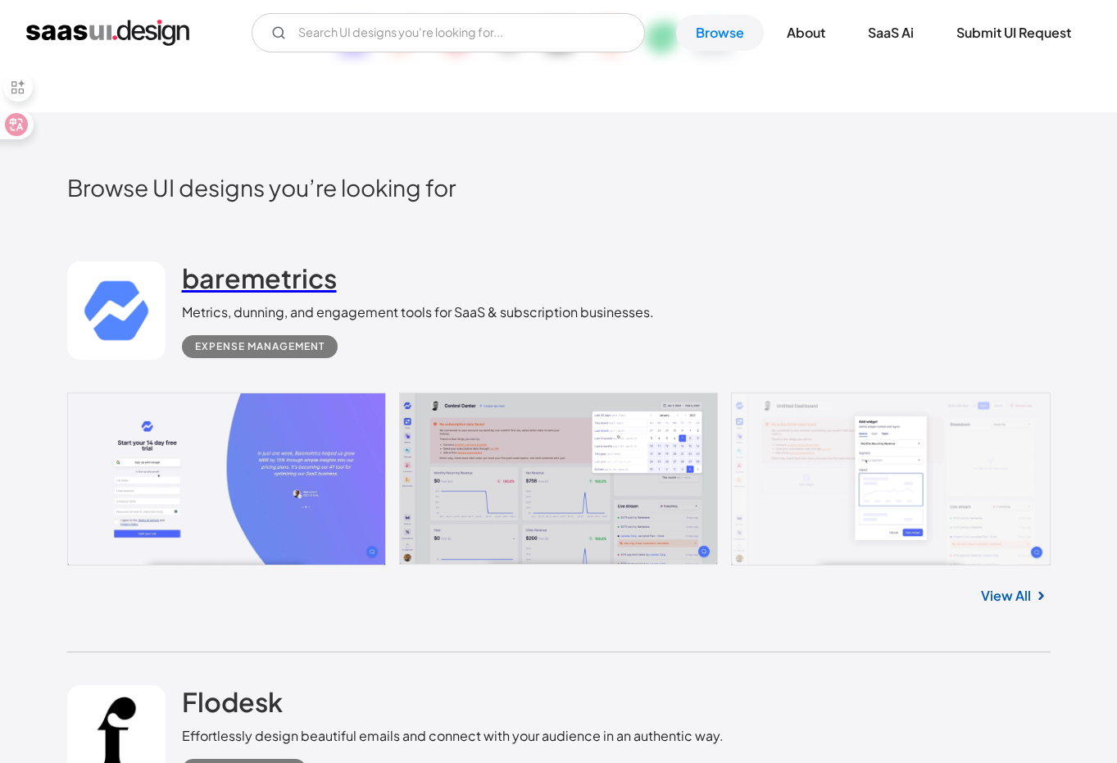
scroll to position [353, 0]
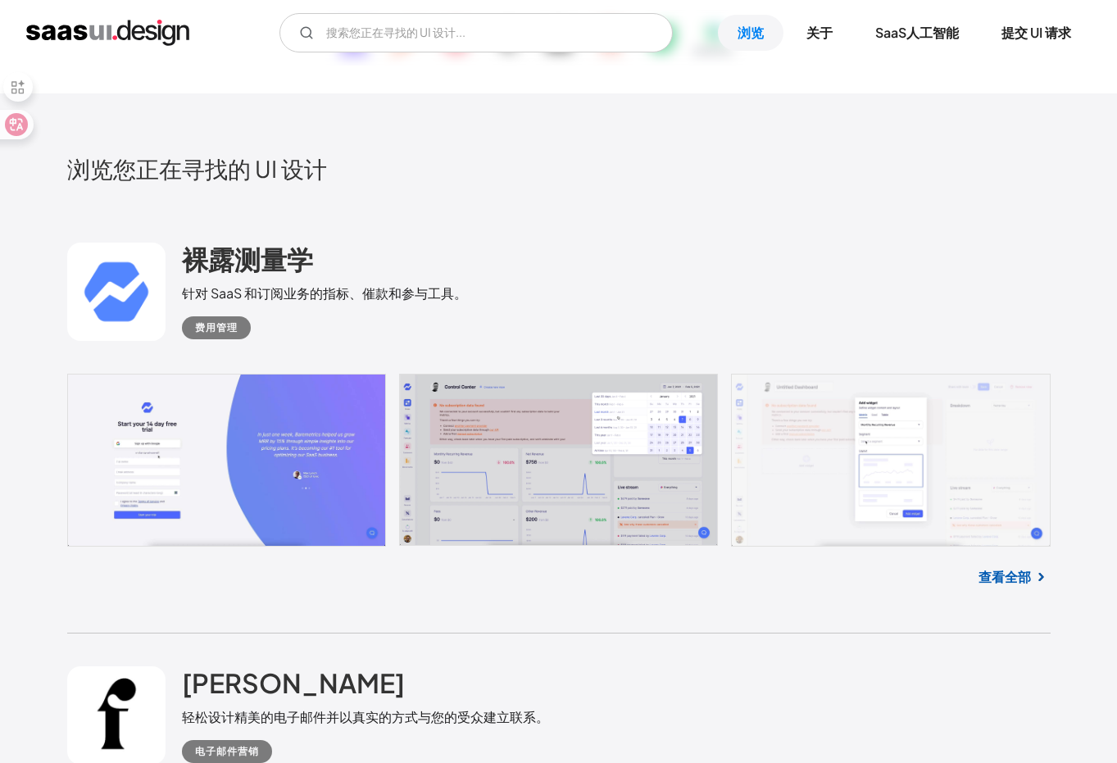
click at [77, 275] on link at bounding box center [116, 292] width 98 height 98
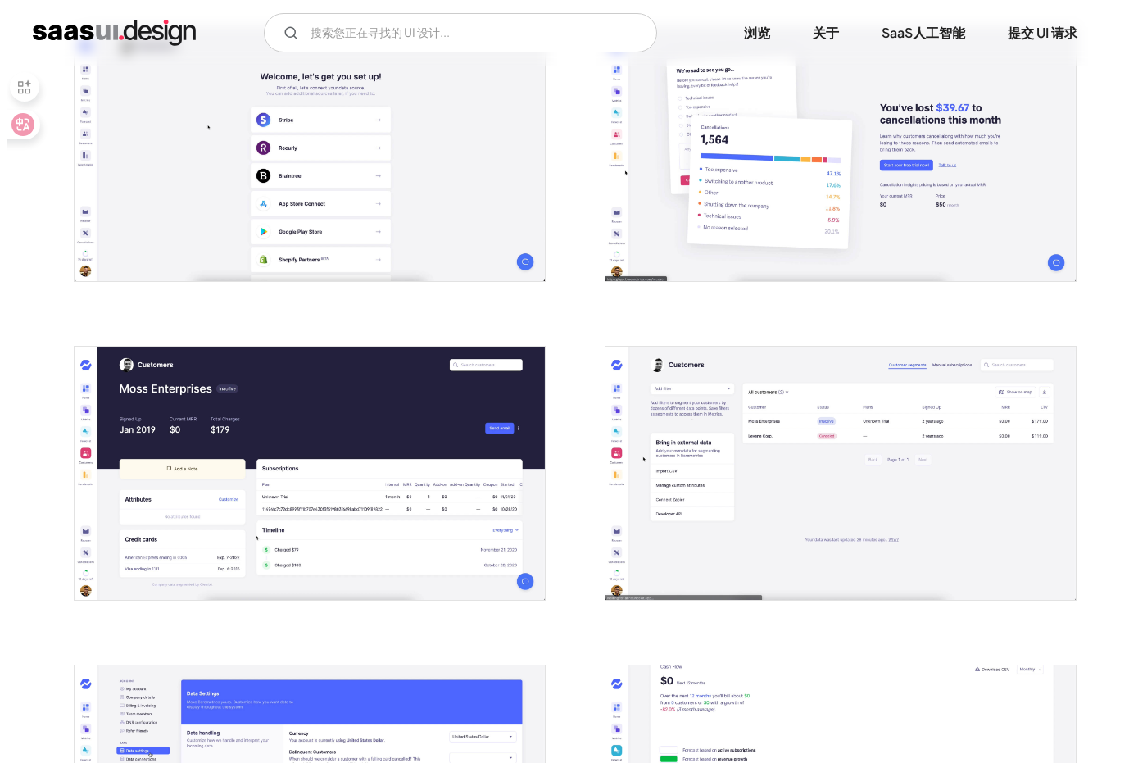
scroll to position [1960, 0]
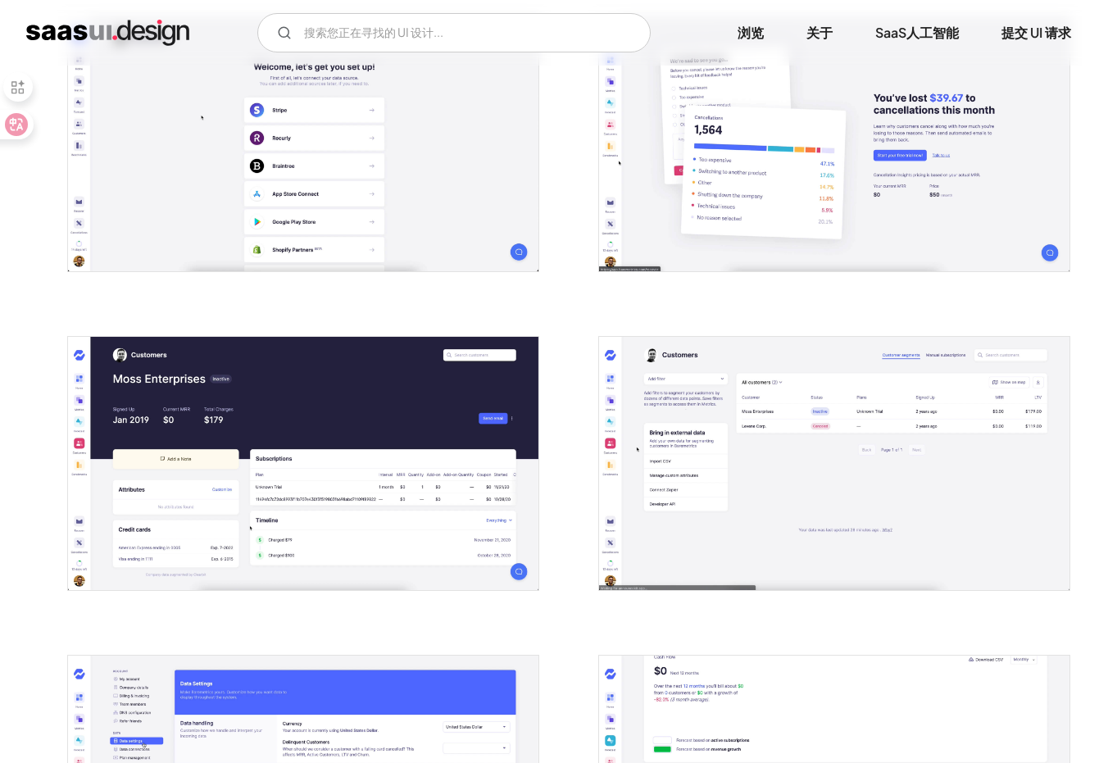
click at [432, 501] on img "打开灯箱" at bounding box center [303, 463] width 470 height 253
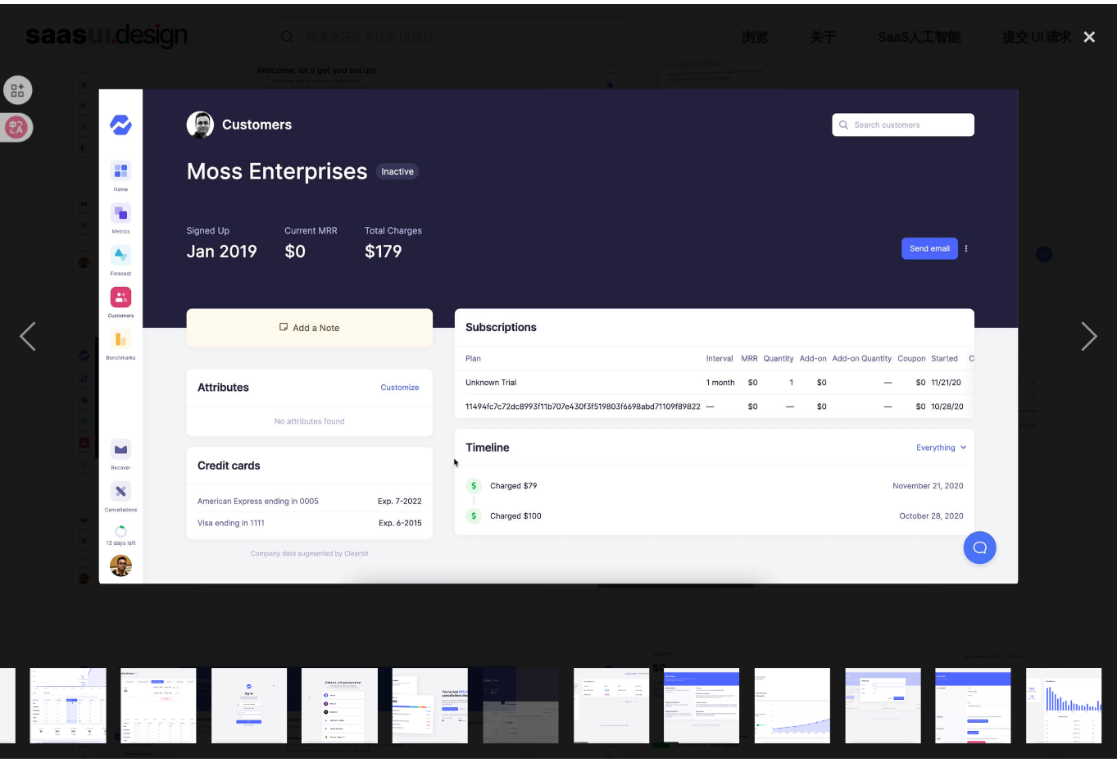
scroll to position [0, 625]
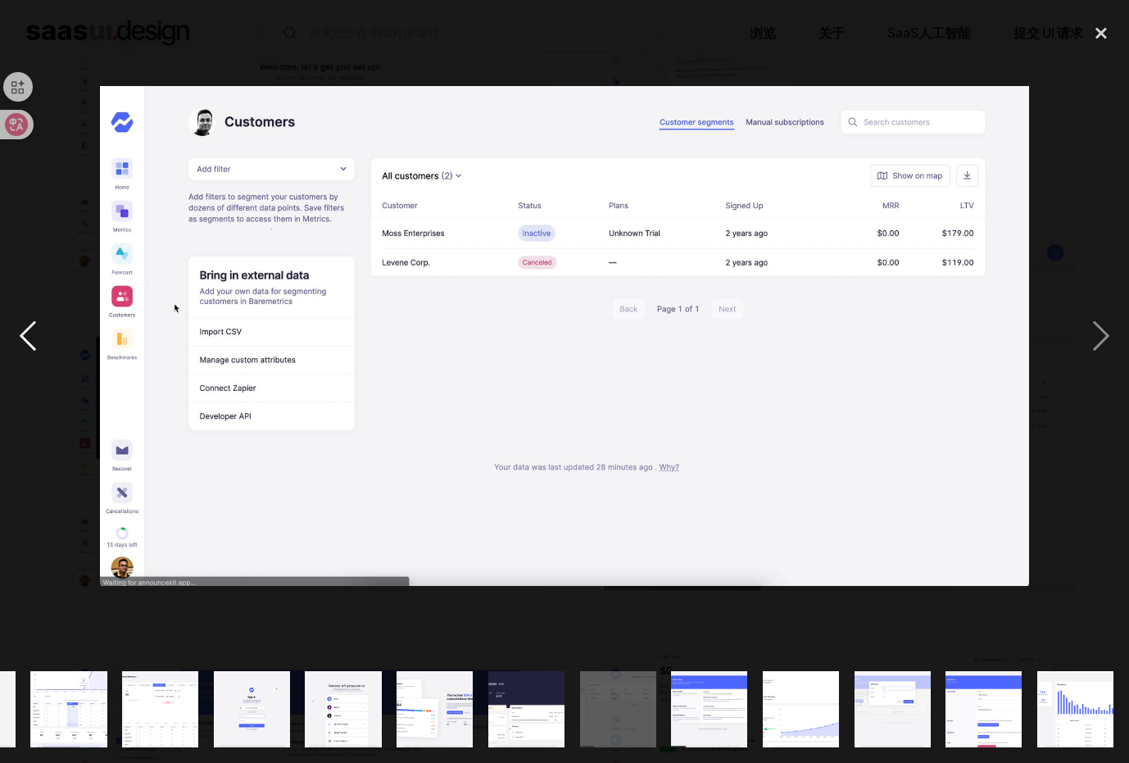
click at [28, 346] on div "previous image" at bounding box center [28, 336] width 56 height 641
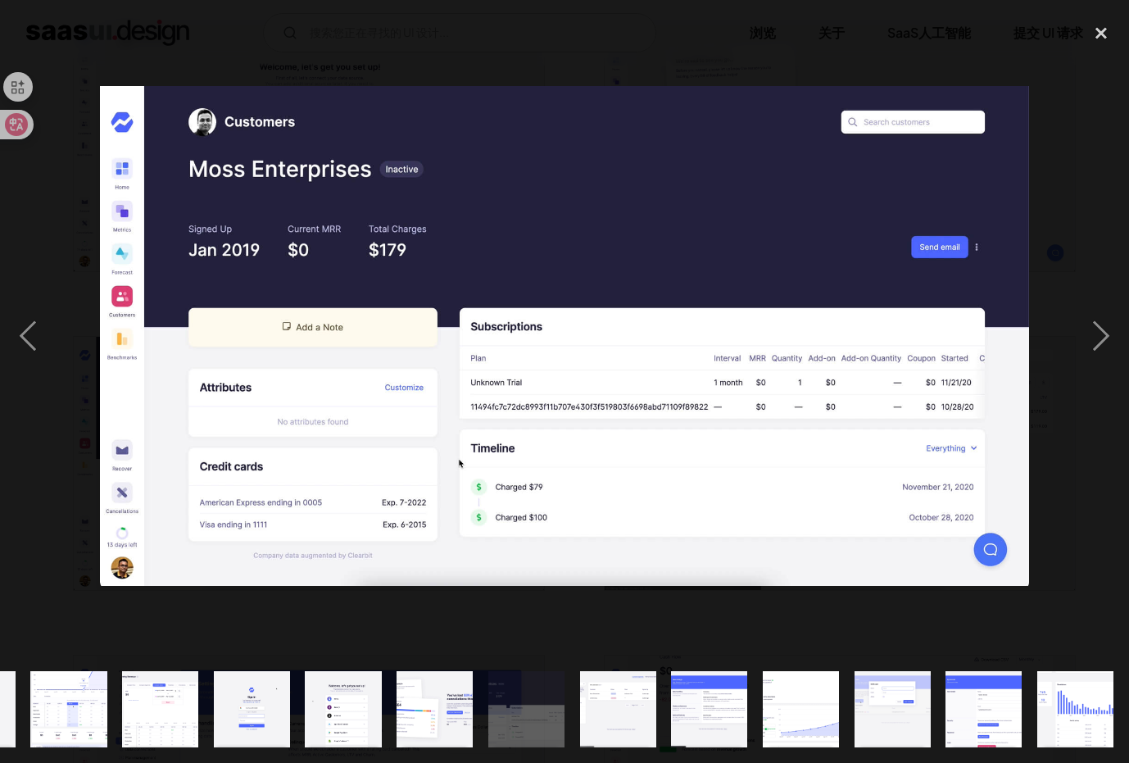
click at [271, 94] on img at bounding box center [564, 336] width 929 height 500
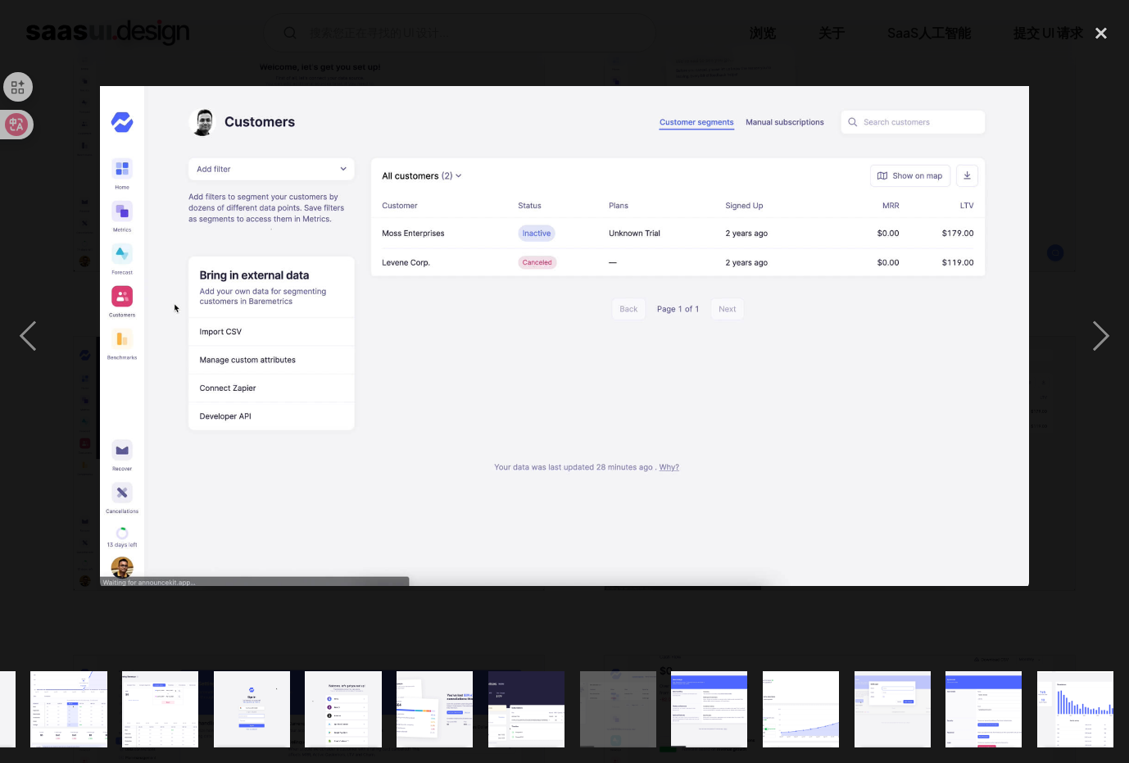
click at [339, 51] on div at bounding box center [564, 336] width 1129 height 641
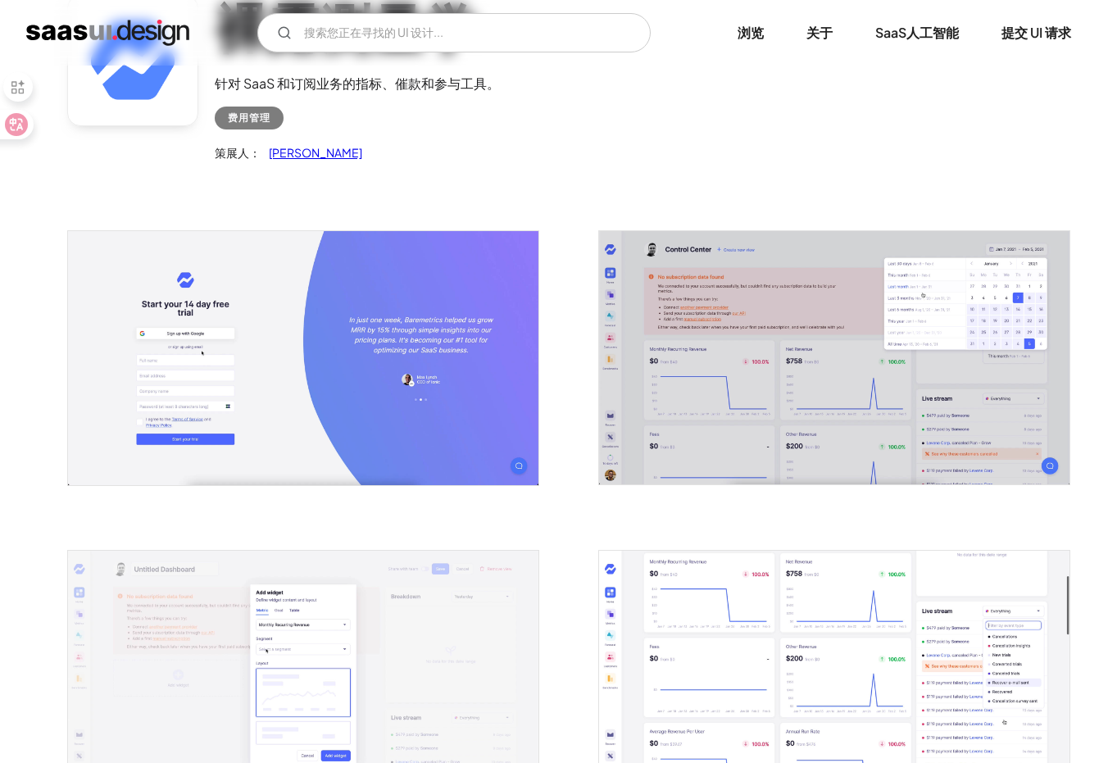
scroll to position [0, 0]
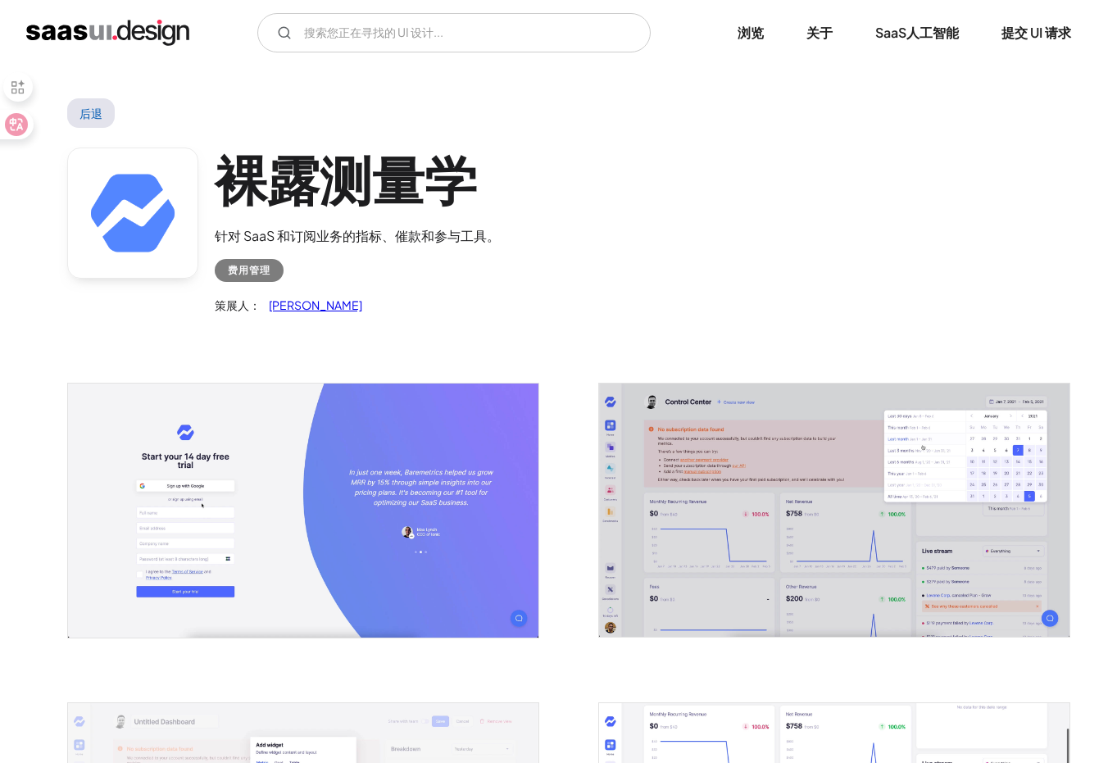
click at [75, 116] on link "后退" at bounding box center [91, 112] width 48 height 29
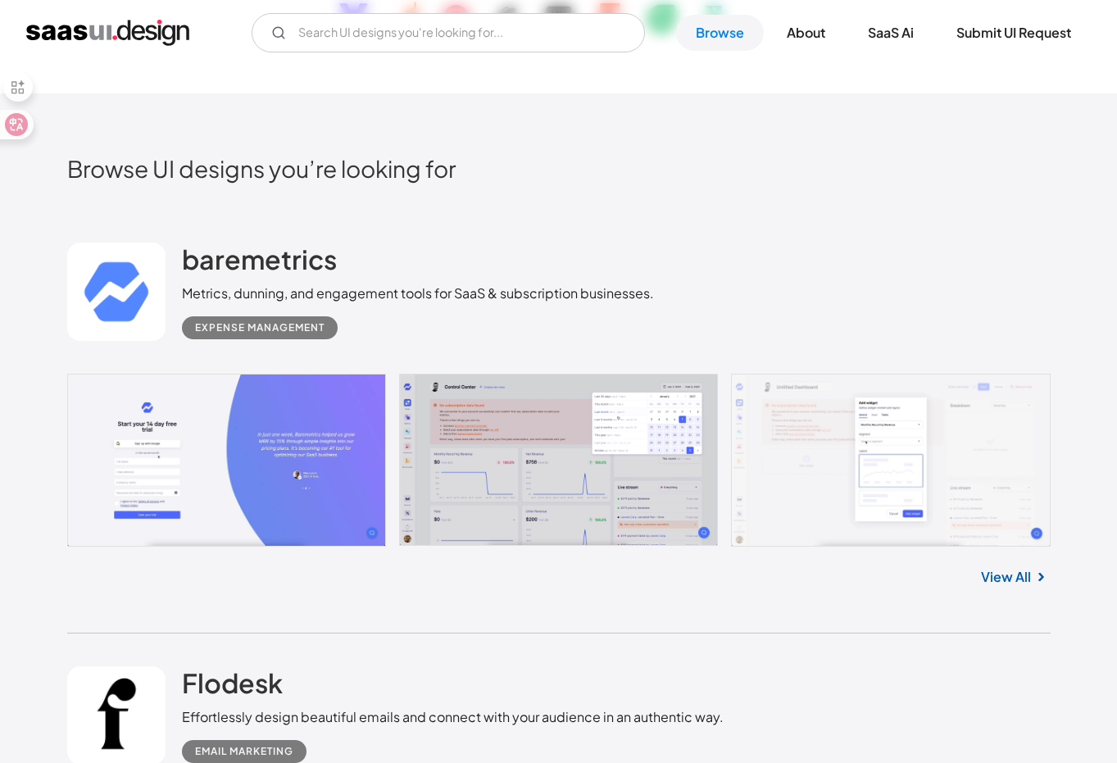
scroll to position [334, 0]
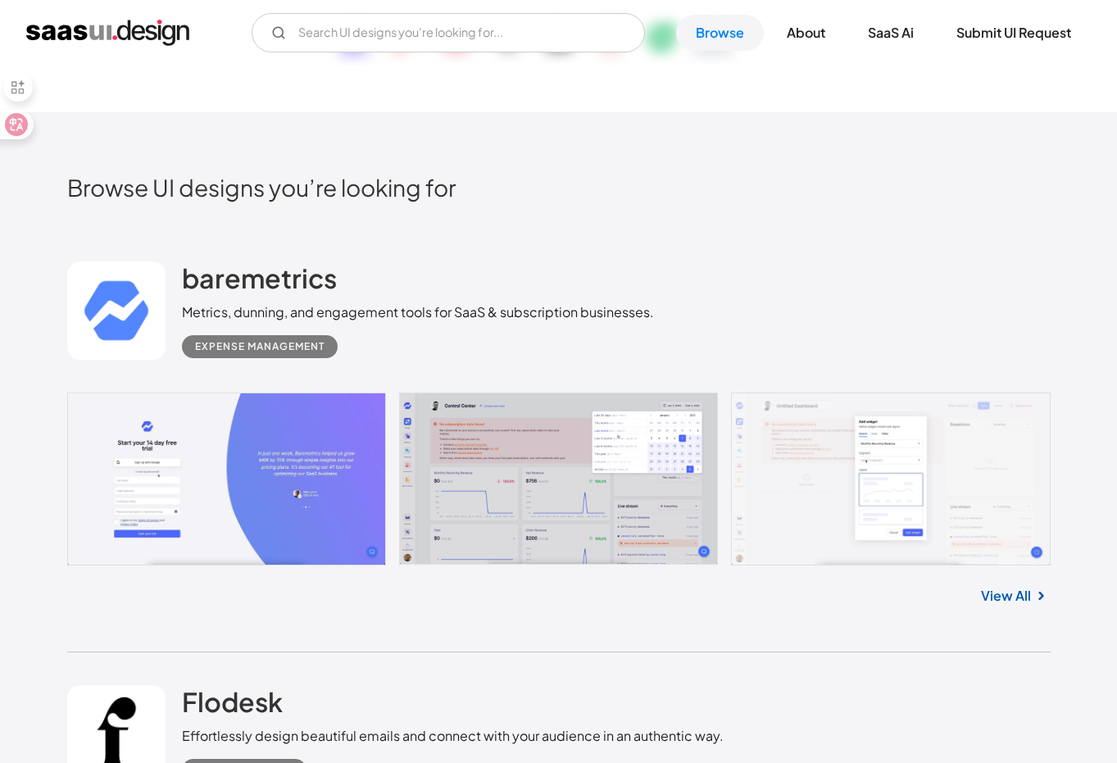
click at [692, 302] on div "baremetrics Metrics, dunning, and engagement tools for SaaS & subscription busi…" at bounding box center [558, 311] width 983 height 164
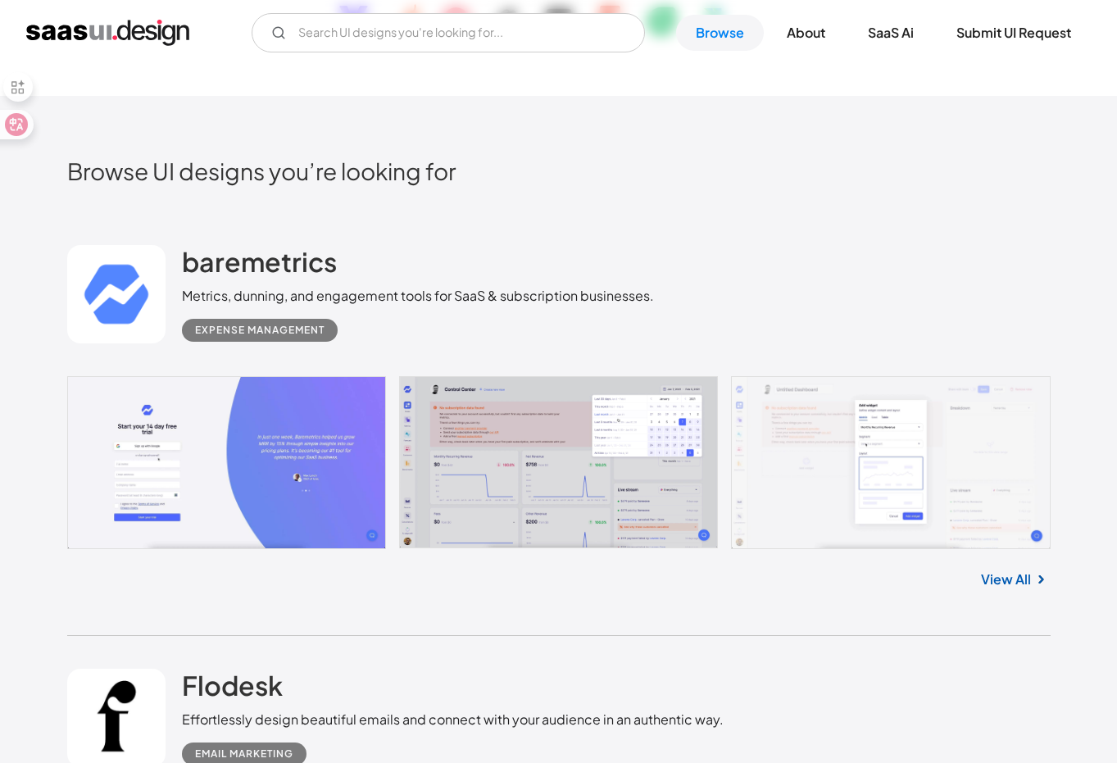
scroll to position [375, 0]
